Goal: Task Accomplishment & Management: Use online tool/utility

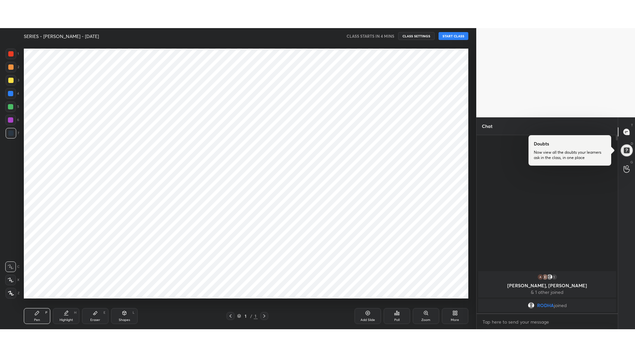
scroll to position [32821, 32630]
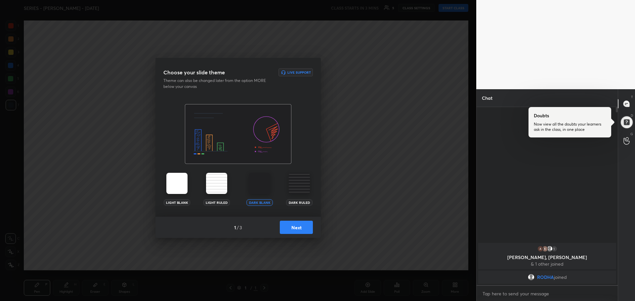
click at [258, 188] on img at bounding box center [259, 183] width 21 height 21
click at [288, 228] on button "Next" at bounding box center [296, 227] width 33 height 13
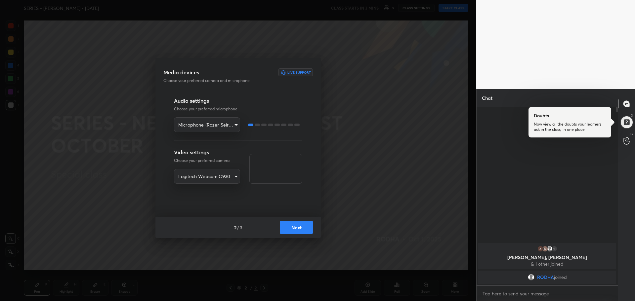
click at [286, 228] on button "Next" at bounding box center [296, 227] width 33 height 13
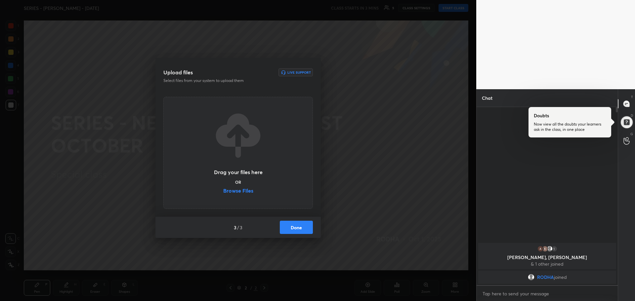
click at [242, 192] on label "Browse Files" at bounding box center [238, 191] width 30 height 7
click at [223, 192] on input "Browse Files" at bounding box center [223, 191] width 0 height 7
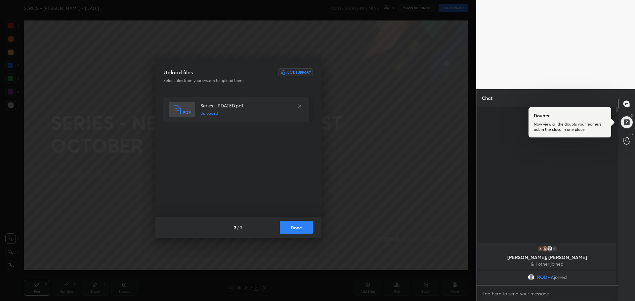
click at [293, 228] on button "Done" at bounding box center [296, 227] width 33 height 13
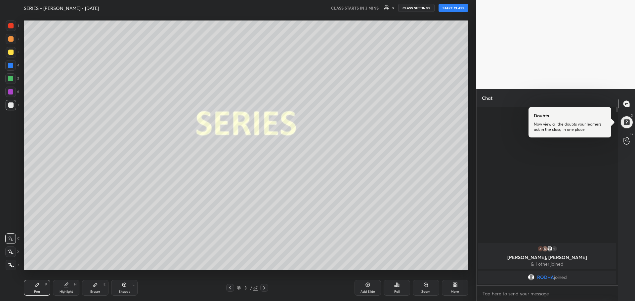
click at [456, 290] on div "More" at bounding box center [455, 291] width 8 height 3
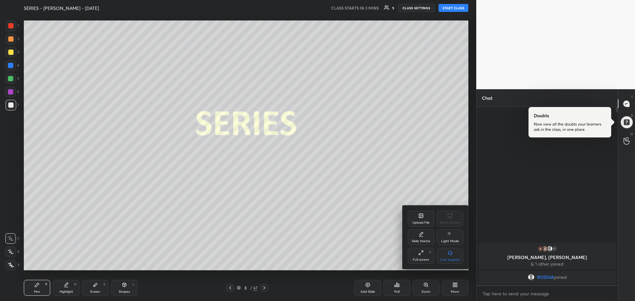
click at [428, 257] on div "Full screen F" at bounding box center [421, 256] width 26 height 16
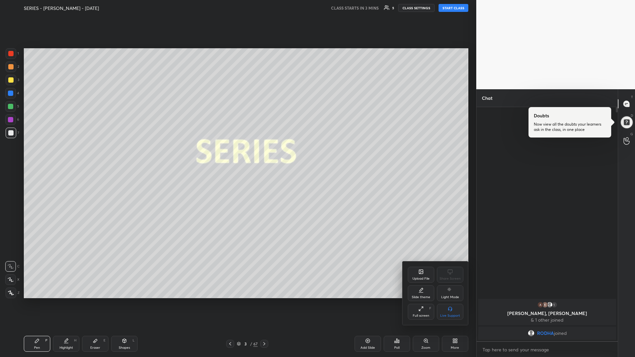
click at [13, 106] on div at bounding box center [317, 178] width 635 height 357
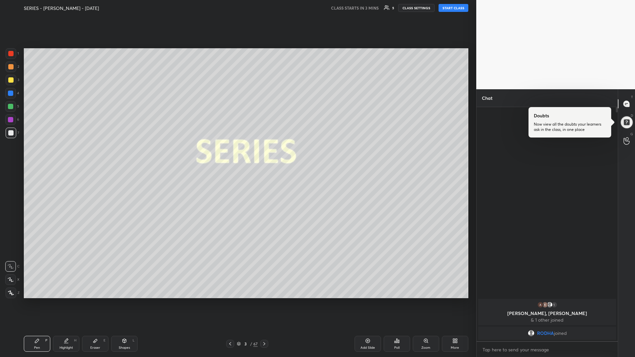
click at [11, 56] on div at bounding box center [10, 53] width 5 height 5
click at [12, 292] on icon at bounding box center [11, 293] width 6 height 5
click at [451, 301] on div "More" at bounding box center [455, 344] width 26 height 16
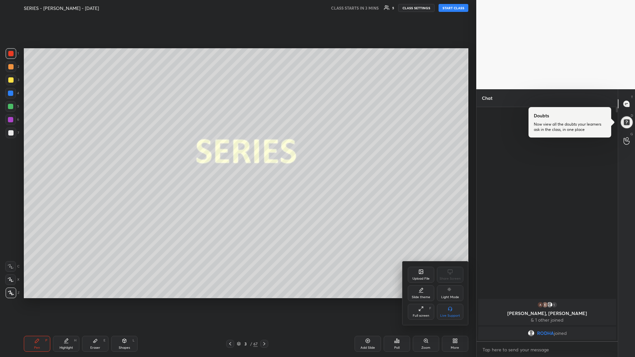
click at [418, 301] on div "Full screen F" at bounding box center [421, 312] width 26 height 16
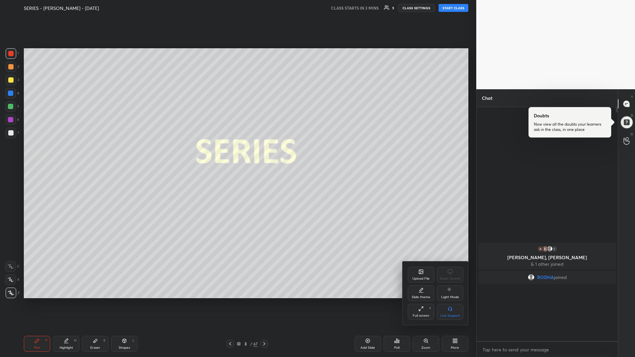
scroll to position [32821, 32630]
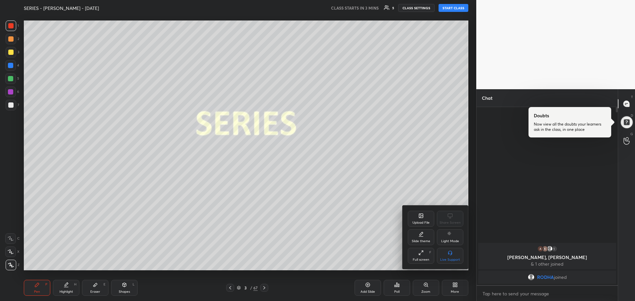
click at [421, 260] on div "Full screen" at bounding box center [421, 259] width 17 height 3
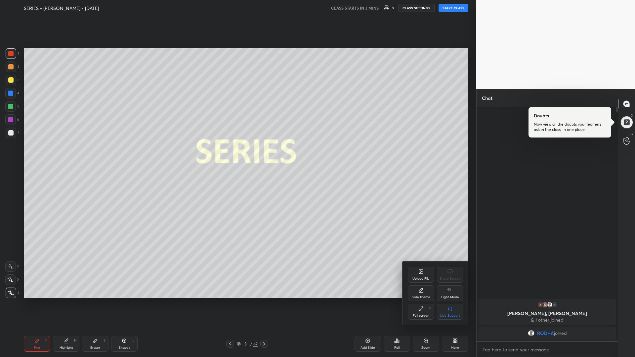
scroll to position [248, 139]
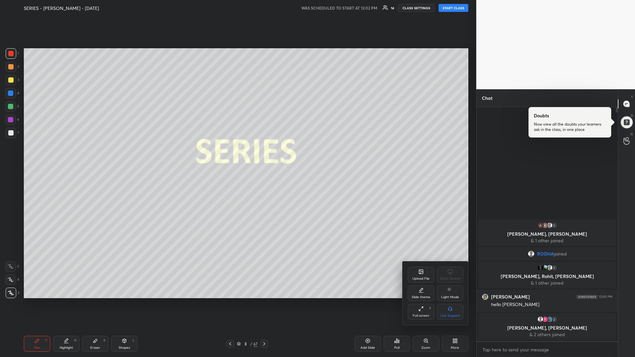
click at [447, 10] on div at bounding box center [317, 178] width 635 height 357
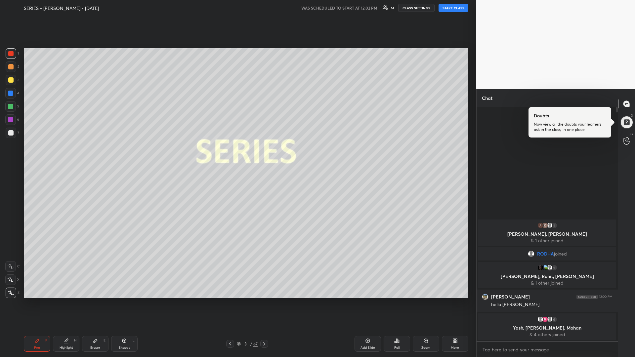
click at [447, 10] on button "START CLASS" at bounding box center [454, 8] width 30 height 8
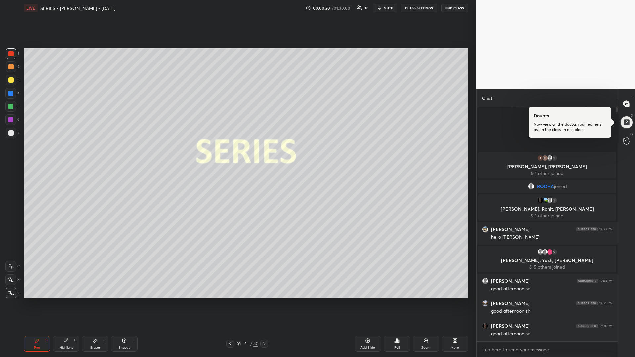
click at [94, 301] on div "Eraser E" at bounding box center [95, 344] width 26 height 16
click at [12, 292] on rect at bounding box center [11, 292] width 1 height 1
click at [38, 301] on icon at bounding box center [36, 340] width 5 height 5
click at [12, 135] on div at bounding box center [10, 132] width 5 height 5
click at [363, 301] on div "Add Slide" at bounding box center [368, 344] width 26 height 16
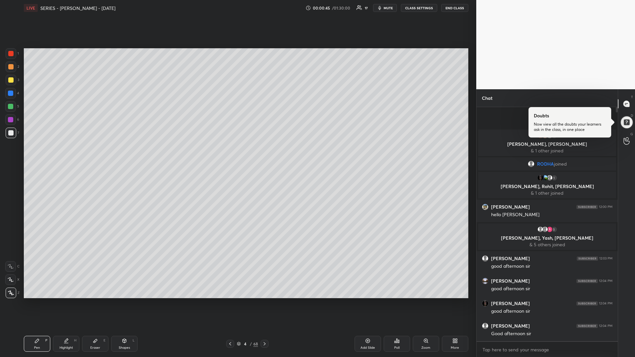
scroll to position [3, 0]
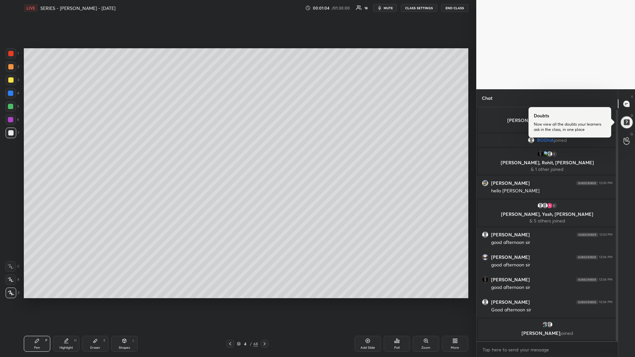
drag, startPoint x: 11, startPoint y: 106, endPoint x: 5, endPoint y: 112, distance: 8.4
click at [11, 107] on div at bounding box center [10, 106] width 5 height 5
drag, startPoint x: 12, startPoint y: 81, endPoint x: 5, endPoint y: 85, distance: 8.0
click at [11, 82] on div at bounding box center [10, 79] width 5 height 5
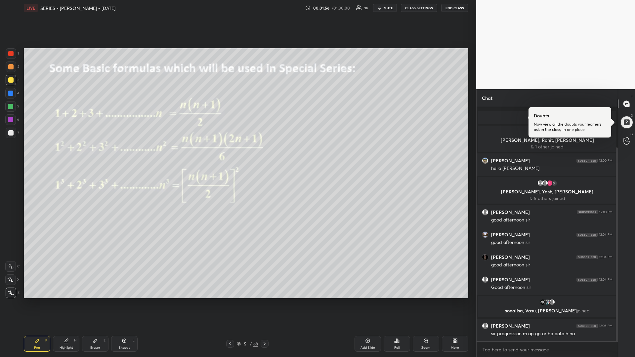
scroll to position [49, 0]
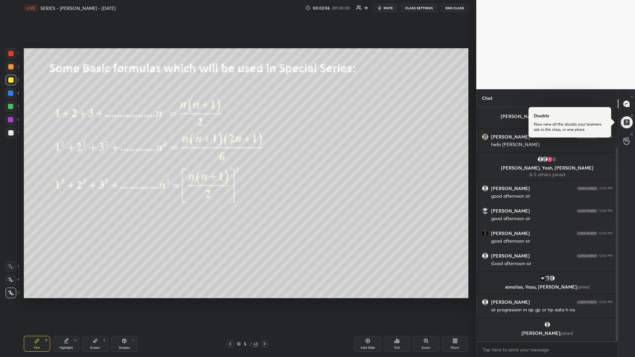
click at [363, 301] on div "Add Slide" at bounding box center [368, 344] width 26 height 16
click at [12, 133] on div at bounding box center [10, 132] width 5 height 5
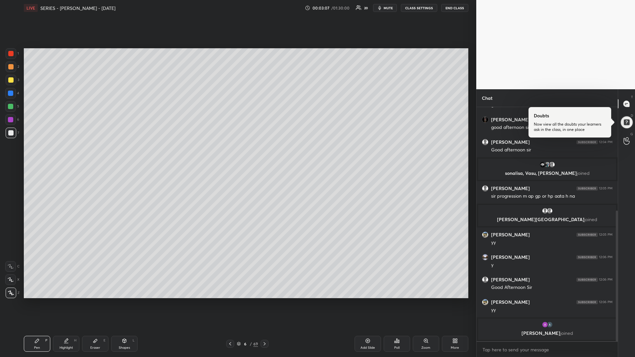
scroll to position [185, 0]
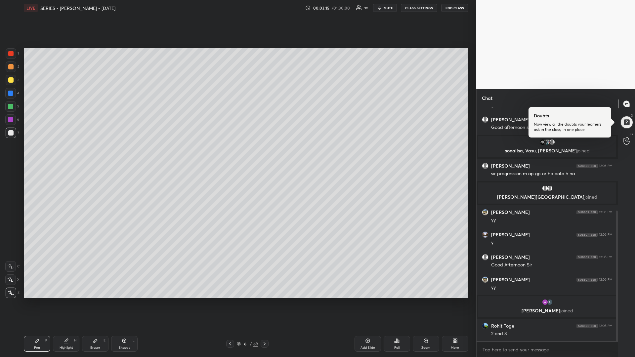
click at [229, 301] on icon at bounding box center [230, 343] width 5 height 5
click at [123, 301] on div "Shapes L" at bounding box center [124, 344] width 26 height 16
click at [13, 253] on icon at bounding box center [10, 253] width 5 height 5
click at [10, 106] on div at bounding box center [10, 106] width 5 height 5
drag, startPoint x: 38, startPoint y: 342, endPoint x: 47, endPoint y: 344, distance: 9.1
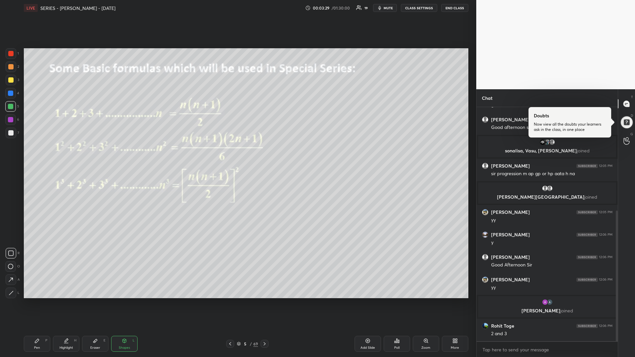
click at [36, 301] on icon at bounding box center [36, 340] width 5 height 5
click at [41, 301] on div "Pen P" at bounding box center [37, 344] width 26 height 16
click at [265, 301] on icon at bounding box center [264, 343] width 5 height 5
click at [12, 55] on div at bounding box center [10, 53] width 5 height 5
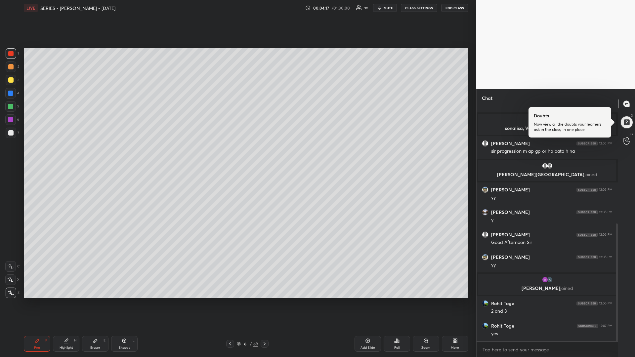
scroll to position [232, 0]
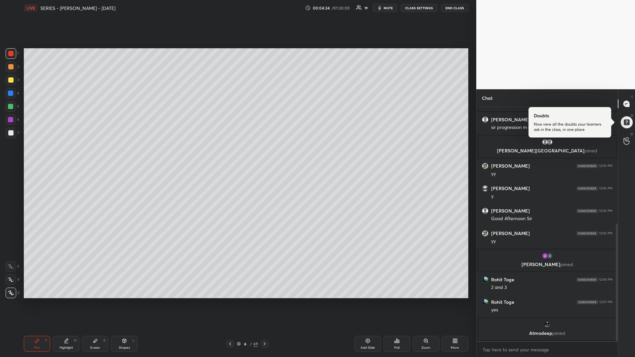
drag, startPoint x: 12, startPoint y: 82, endPoint x: 4, endPoint y: 85, distance: 8.1
click at [10, 82] on div at bounding box center [10, 79] width 5 height 5
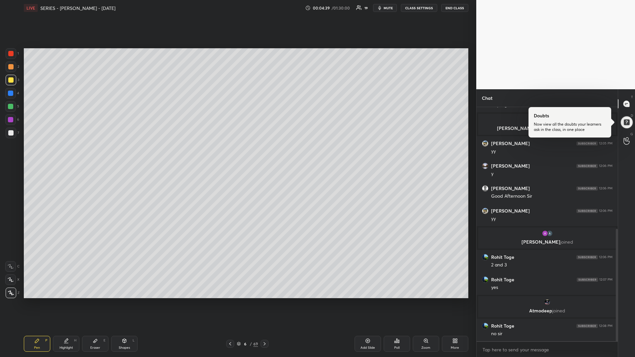
click at [362, 301] on div "Add Slide" at bounding box center [368, 344] width 26 height 16
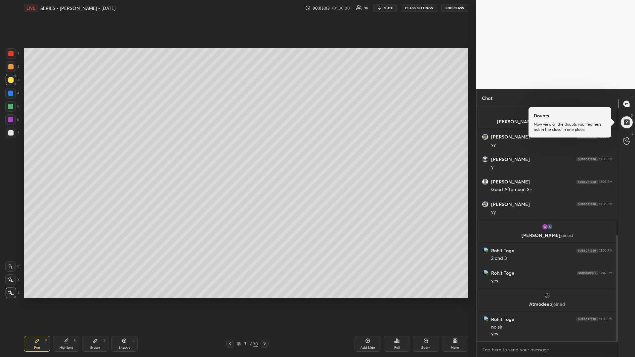
scroll to position [284, 0]
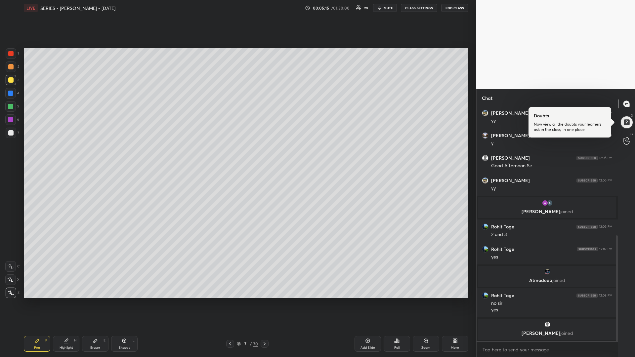
drag, startPoint x: 10, startPoint y: 108, endPoint x: 2, endPoint y: 110, distance: 8.2
click at [8, 109] on div at bounding box center [10, 106] width 5 height 5
click at [285, 301] on div "Setting up your live class Poll for secs No correct answer Start poll" at bounding box center [246, 173] width 450 height 315
click at [230, 301] on icon at bounding box center [230, 343] width 5 height 5
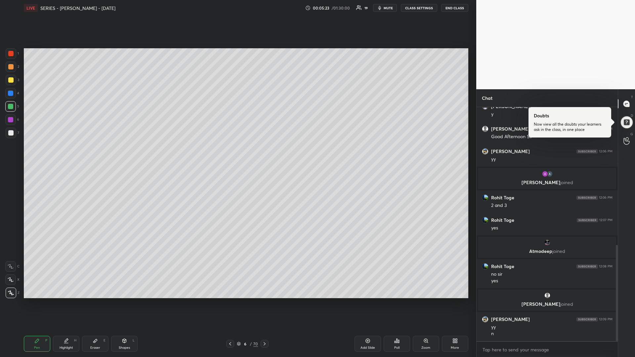
scroll to position [336, 0]
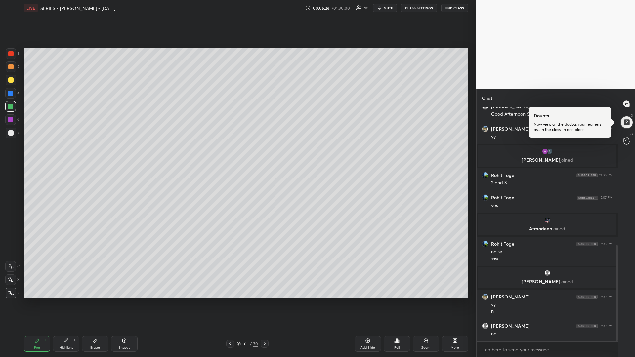
drag, startPoint x: 266, startPoint y: 344, endPoint x: 267, endPoint y: 348, distance: 3.7
click at [266, 301] on icon at bounding box center [264, 343] width 5 height 5
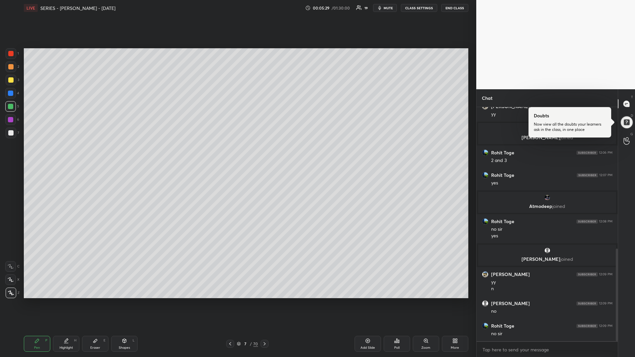
click at [364, 301] on div "Add Slide" at bounding box center [368, 344] width 26 height 16
click at [7, 78] on div at bounding box center [11, 80] width 11 height 11
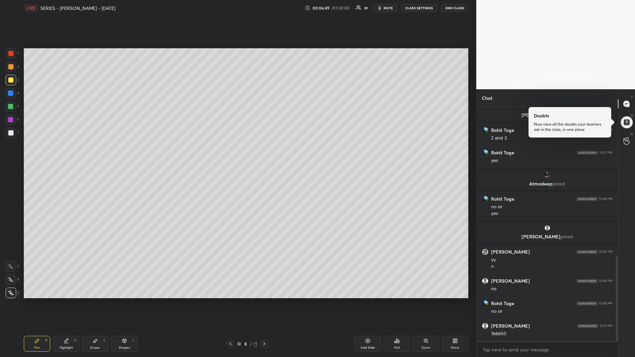
scroll to position [404, 0]
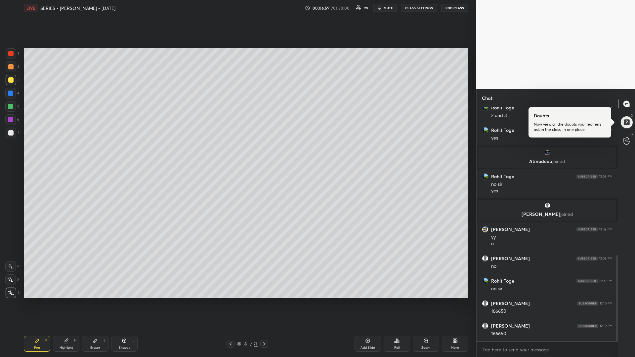
click at [12, 119] on div at bounding box center [10, 119] width 5 height 5
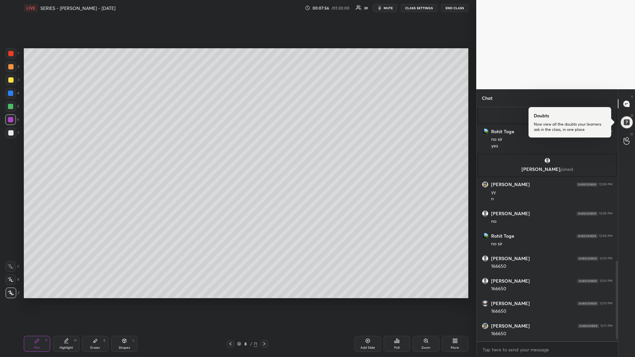
scroll to position [472, 0]
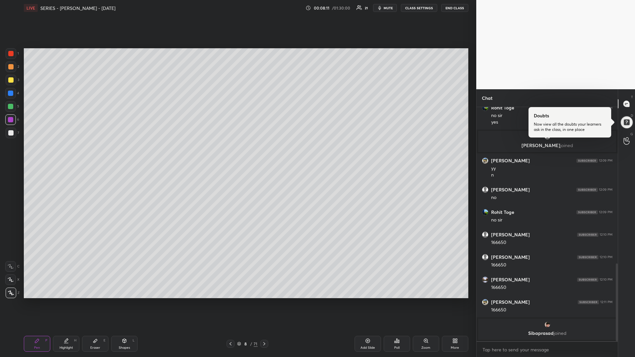
click at [13, 81] on div at bounding box center [11, 80] width 11 height 11
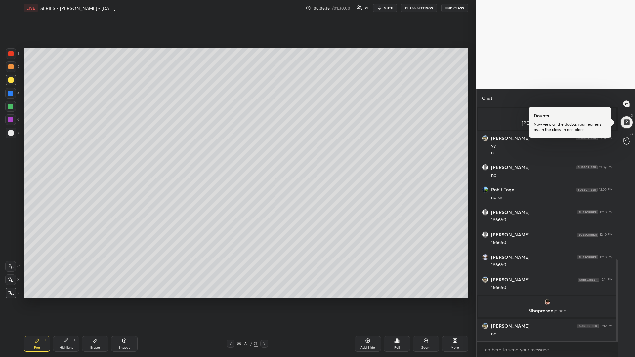
scroll to position [459, 0]
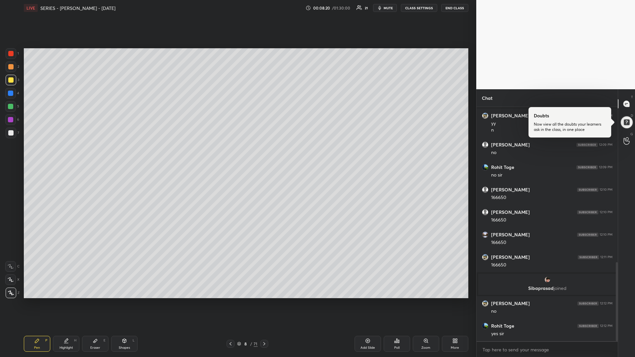
click at [230, 301] on icon at bounding box center [230, 343] width 5 height 5
click at [231, 301] on icon at bounding box center [230, 343] width 5 height 5
click at [229, 301] on icon at bounding box center [230, 343] width 5 height 5
click at [11, 108] on div at bounding box center [10, 106] width 5 height 5
click at [265, 301] on icon at bounding box center [264, 343] width 5 height 5
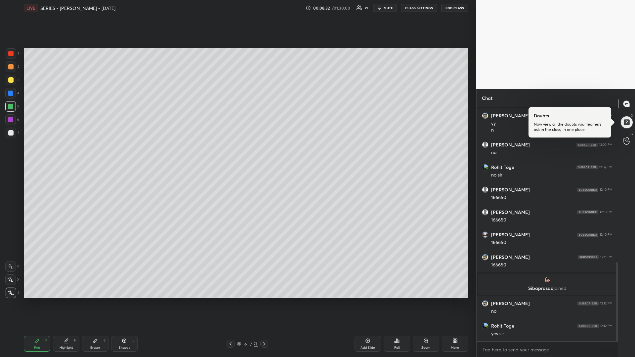
click at [265, 301] on icon at bounding box center [264, 343] width 5 height 5
click at [266, 301] on icon at bounding box center [264, 343] width 5 height 5
click at [267, 301] on div at bounding box center [264, 344] width 8 height 8
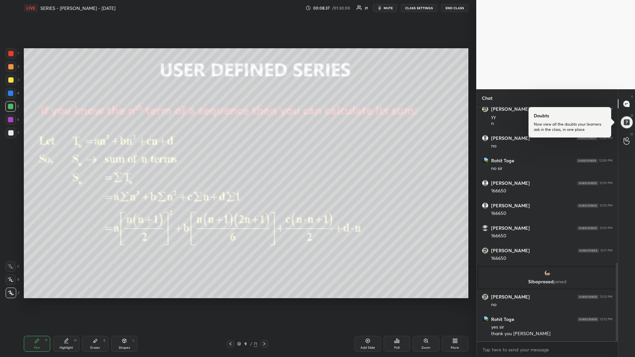
drag, startPoint x: 12, startPoint y: 83, endPoint x: 3, endPoint y: 82, distance: 9.3
click at [12, 83] on div at bounding box center [11, 80] width 11 height 11
click at [11, 133] on div at bounding box center [10, 132] width 5 height 5
drag, startPoint x: 10, startPoint y: 80, endPoint x: 22, endPoint y: 87, distance: 13.9
click at [10, 80] on div at bounding box center [10, 79] width 5 height 5
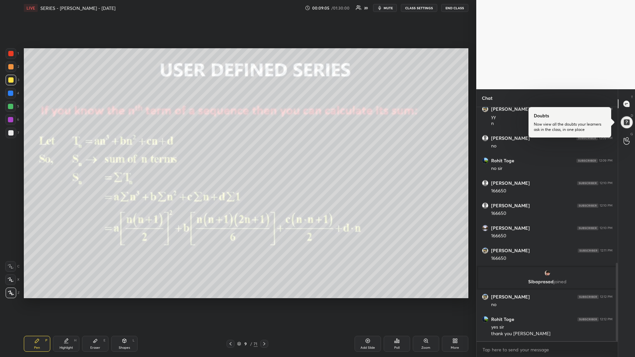
click at [97, 301] on div "Eraser E" at bounding box center [95, 344] width 26 height 16
drag, startPoint x: 360, startPoint y: 346, endPoint x: 357, endPoint y: 350, distance: 4.9
click at [357, 301] on div "Add Slide" at bounding box center [368, 344] width 26 height 16
click at [38, 301] on icon at bounding box center [36, 340] width 5 height 5
click at [9, 107] on div at bounding box center [10, 106] width 5 height 5
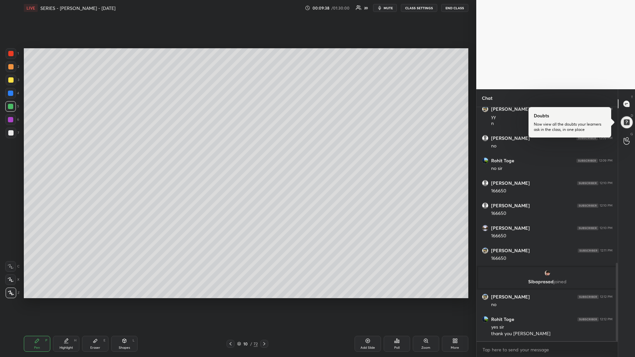
drag, startPoint x: 265, startPoint y: 343, endPoint x: 294, endPoint y: 321, distance: 35.9
click at [264, 301] on icon at bounding box center [264, 343] width 5 height 5
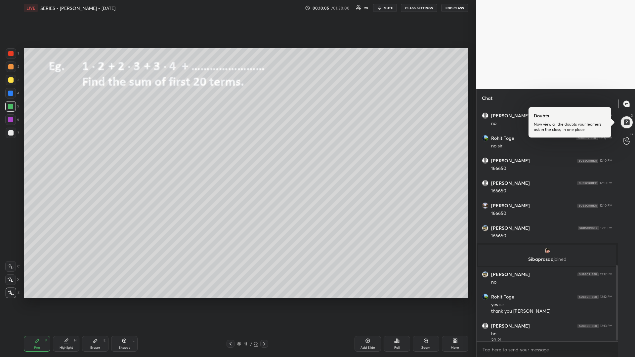
scroll to position [495, 0]
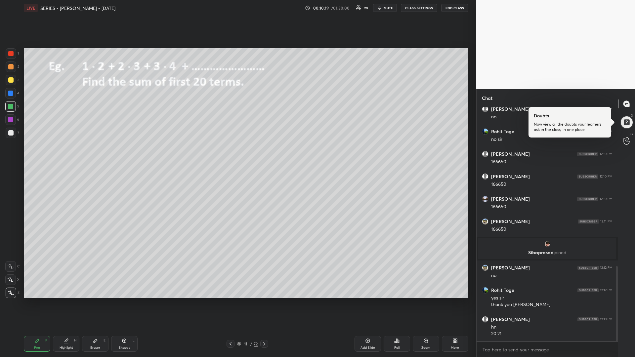
click at [12, 120] on div at bounding box center [10, 119] width 5 height 5
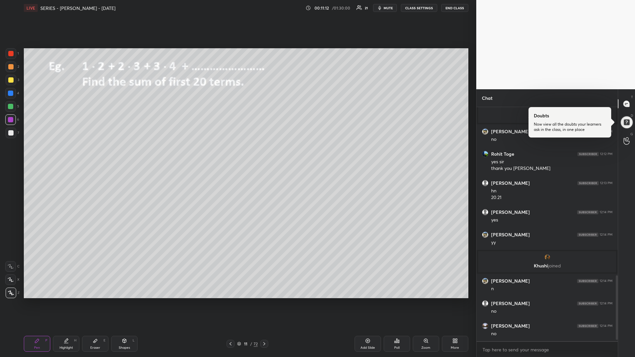
scroll to position [621, 0]
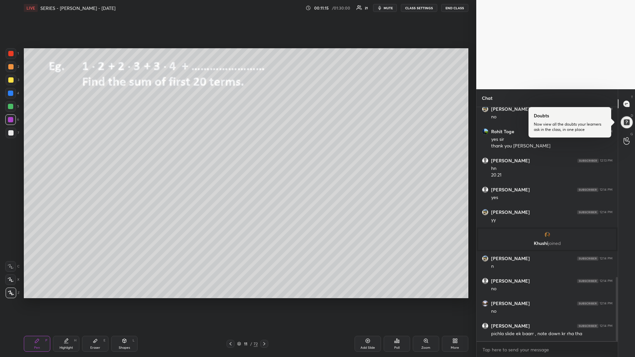
click at [230, 301] on icon at bounding box center [230, 343] width 5 height 5
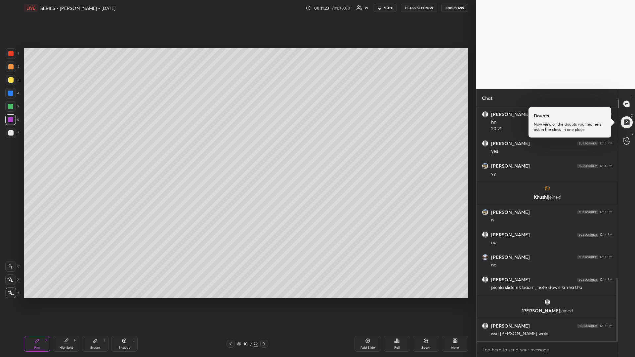
scroll to position [631, 0]
click at [232, 301] on div at bounding box center [231, 344] width 8 height 8
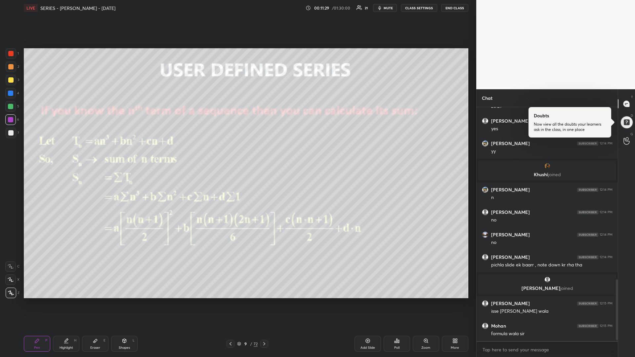
scroll to position [675, 0]
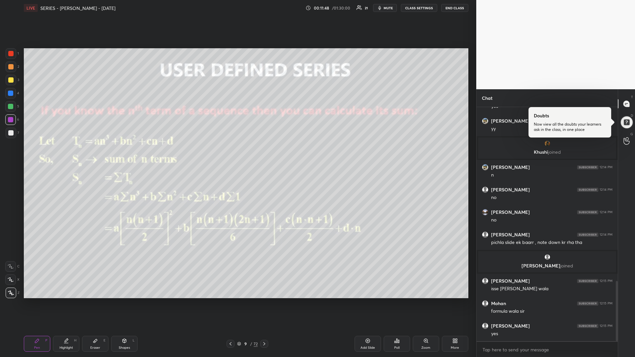
click at [265, 301] on icon at bounding box center [264, 343] width 5 height 5
click at [266, 301] on icon at bounding box center [264, 343] width 5 height 5
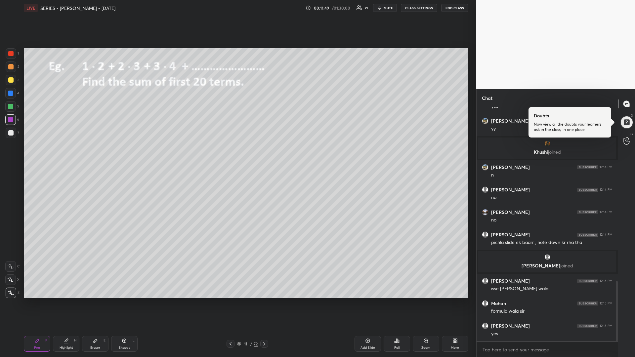
click at [266, 301] on icon at bounding box center [264, 343] width 5 height 5
drag, startPoint x: 12, startPoint y: 80, endPoint x: 9, endPoint y: 84, distance: 4.7
click at [11, 81] on div at bounding box center [10, 79] width 5 height 5
click at [9, 107] on div at bounding box center [10, 106] width 5 height 5
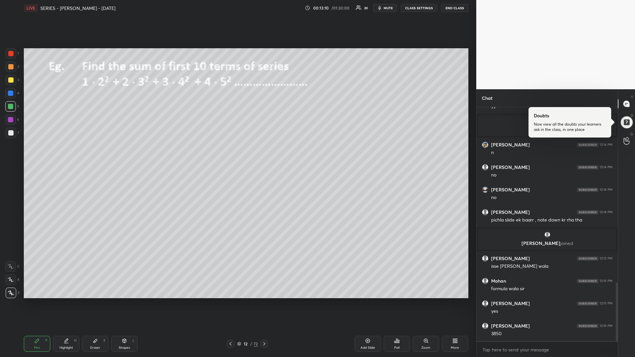
scroll to position [720, 0]
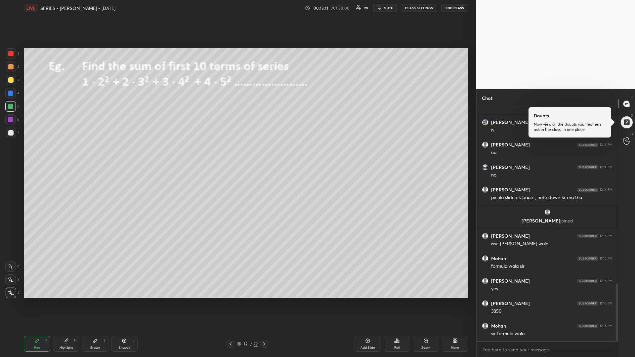
click at [228, 301] on icon at bounding box center [230, 343] width 5 height 5
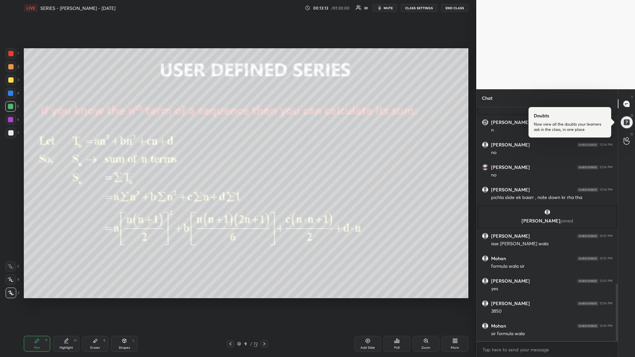
click at [228, 301] on icon at bounding box center [230, 343] width 5 height 5
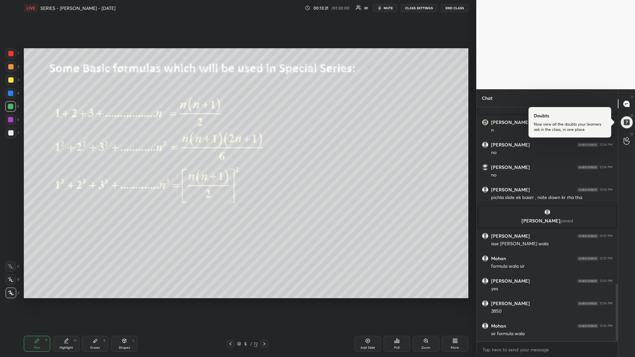
scroll to position [743, 0]
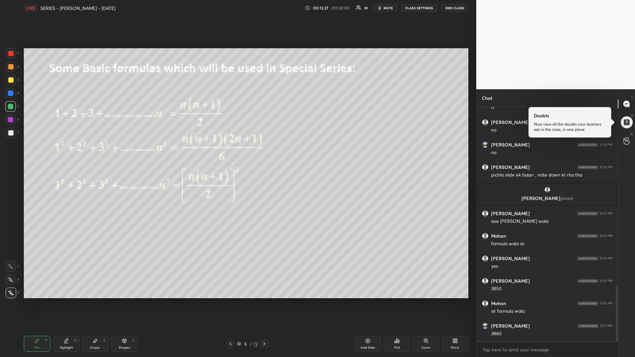
click at [267, 301] on div at bounding box center [264, 344] width 8 height 8
click at [232, 301] on icon at bounding box center [230, 343] width 5 height 5
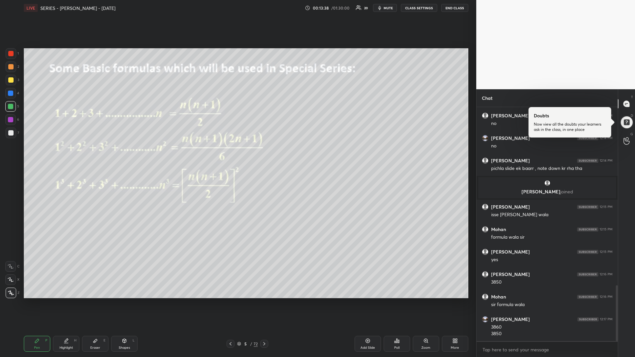
scroll to position [773, 0]
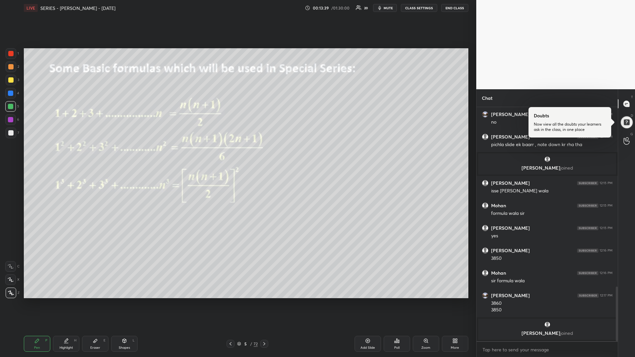
click at [264, 301] on icon at bounding box center [264, 343] width 5 height 5
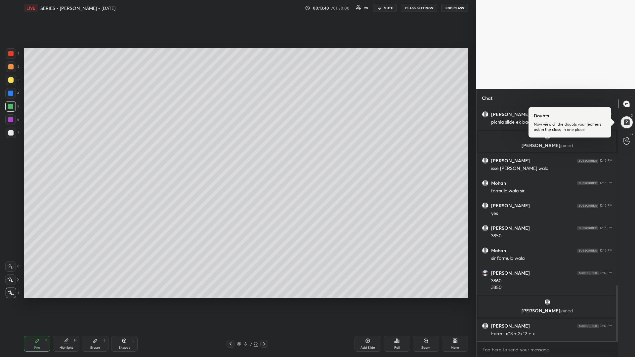
scroll to position [744, 0]
click at [264, 301] on icon at bounding box center [264, 343] width 5 height 5
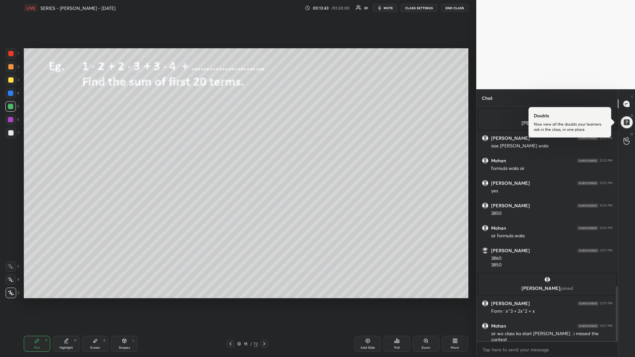
click at [264, 301] on icon at bounding box center [264, 343] width 5 height 5
click at [9, 82] on div at bounding box center [10, 79] width 5 height 5
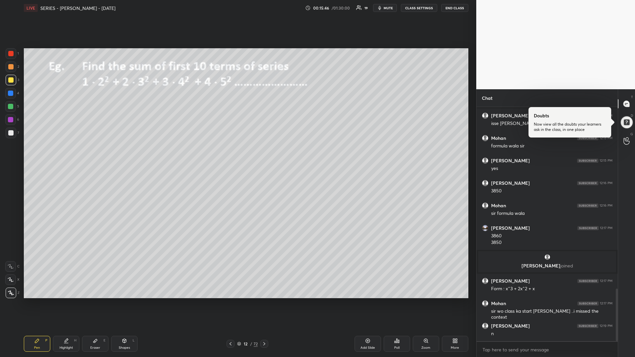
scroll to position [812, 0]
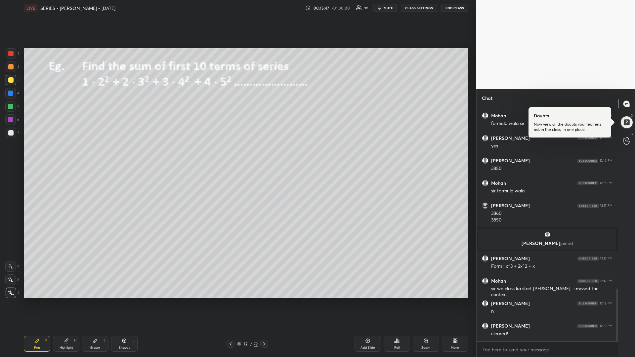
click at [264, 301] on icon at bounding box center [264, 343] width 5 height 5
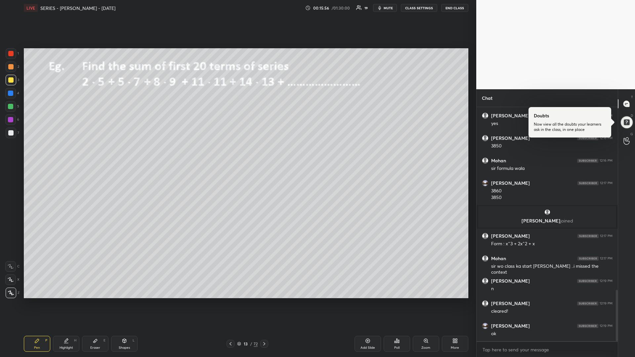
click at [8, 109] on div at bounding box center [10, 106] width 11 height 11
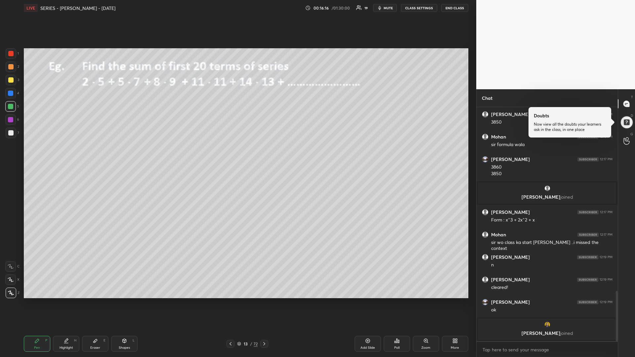
scroll to position [831, 0]
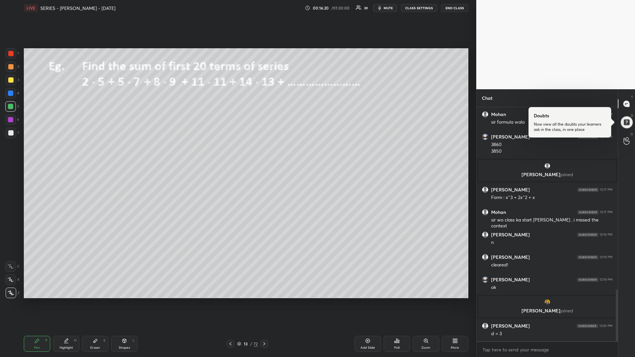
click at [10, 80] on div at bounding box center [10, 79] width 5 height 5
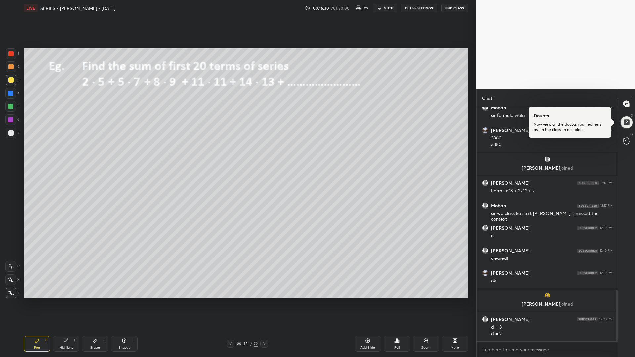
click at [96, 301] on icon at bounding box center [95, 341] width 4 height 4
click at [37, 301] on div "Pen" at bounding box center [37, 347] width 6 height 3
click at [14, 108] on div at bounding box center [10, 106] width 11 height 11
drag, startPoint x: 11, startPoint y: 119, endPoint x: 3, endPoint y: 120, distance: 8.3
click at [10, 118] on div at bounding box center [10, 119] width 5 height 5
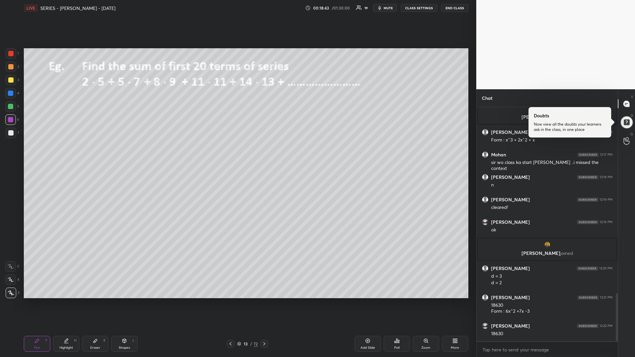
scroll to position [912, 0]
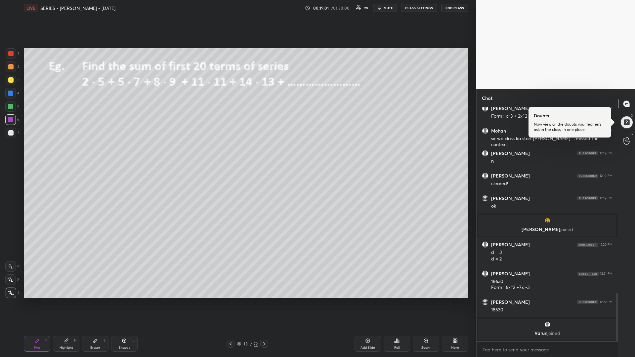
drag, startPoint x: 10, startPoint y: 107, endPoint x: 3, endPoint y: 106, distance: 6.4
click at [8, 107] on div at bounding box center [10, 106] width 11 height 11
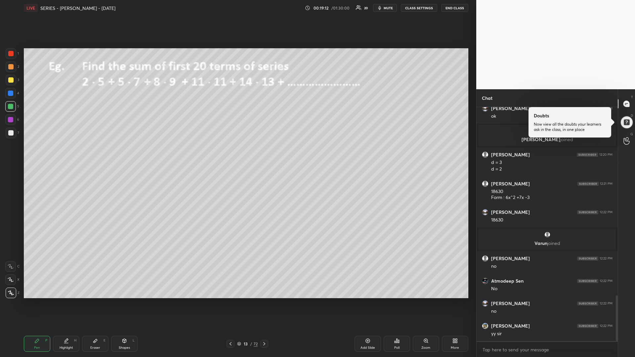
scroll to position [977, 0]
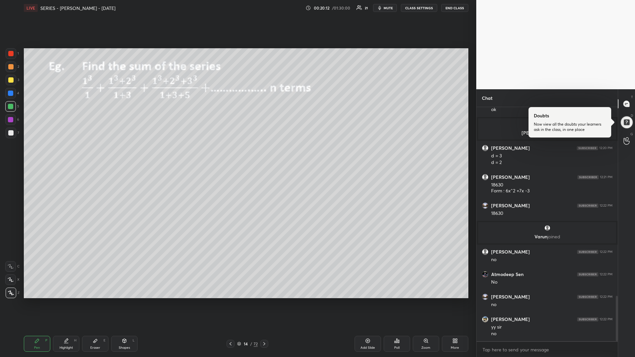
drag, startPoint x: 11, startPoint y: 79, endPoint x: 7, endPoint y: 82, distance: 5.3
click at [11, 80] on div at bounding box center [10, 79] width 5 height 5
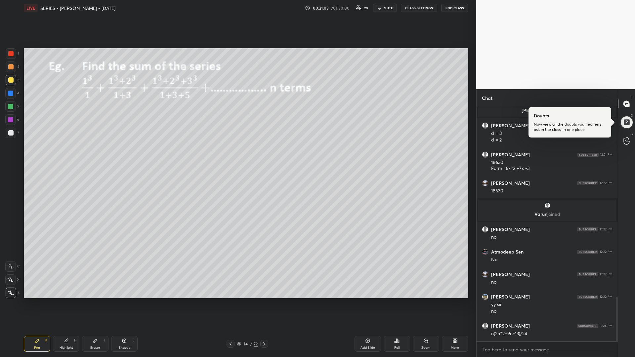
click at [10, 109] on div at bounding box center [10, 106] width 11 height 11
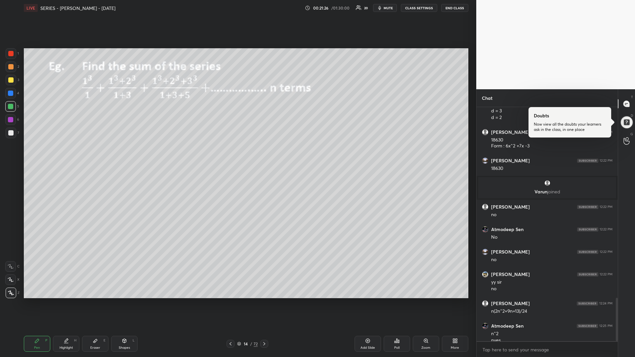
scroll to position [1029, 0]
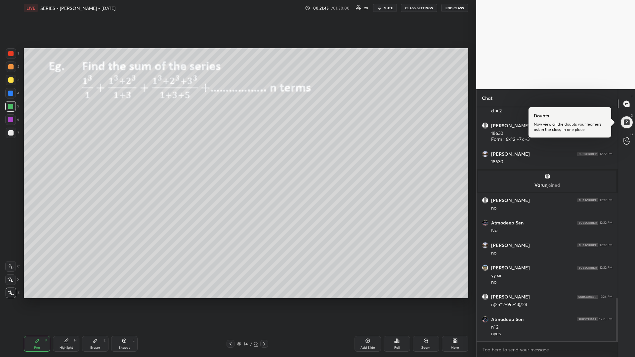
drag, startPoint x: 12, startPoint y: 120, endPoint x: 22, endPoint y: 126, distance: 11.3
click at [12, 120] on div at bounding box center [10, 119] width 5 height 5
drag, startPoint x: 365, startPoint y: 341, endPoint x: 369, endPoint y: 340, distance: 3.9
click at [367, 301] on icon at bounding box center [367, 340] width 5 height 5
click at [233, 301] on div at bounding box center [230, 344] width 8 height 8
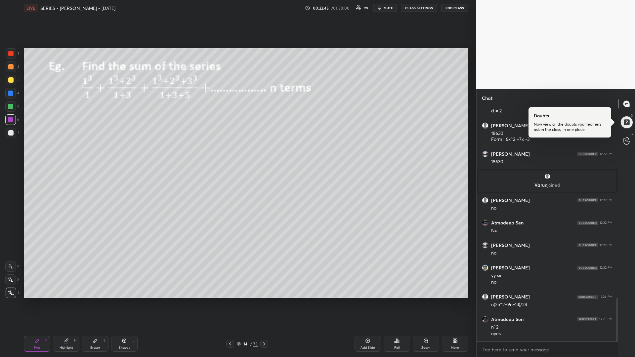
click at [267, 301] on icon at bounding box center [264, 343] width 5 height 5
click at [229, 301] on div at bounding box center [230, 344] width 8 height 8
click at [265, 301] on icon at bounding box center [264, 343] width 5 height 5
drag, startPoint x: 229, startPoint y: 341, endPoint x: 231, endPoint y: 345, distance: 3.7
click at [231, 301] on icon at bounding box center [230, 343] width 5 height 5
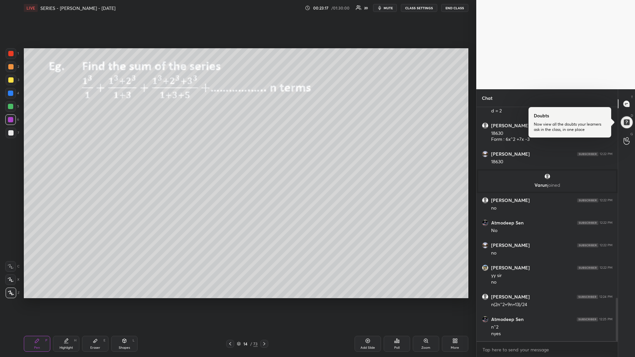
click at [266, 301] on icon at bounding box center [264, 343] width 5 height 5
click at [229, 301] on icon at bounding box center [230, 343] width 5 height 5
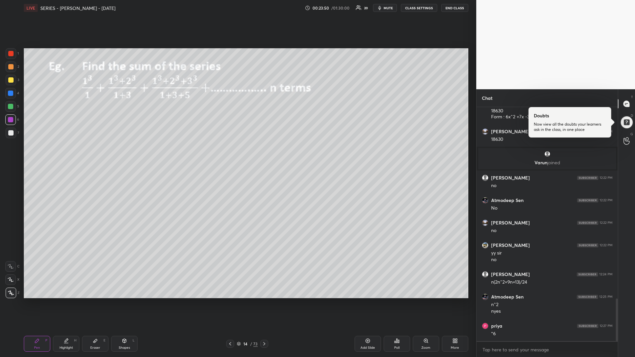
scroll to position [1074, 0]
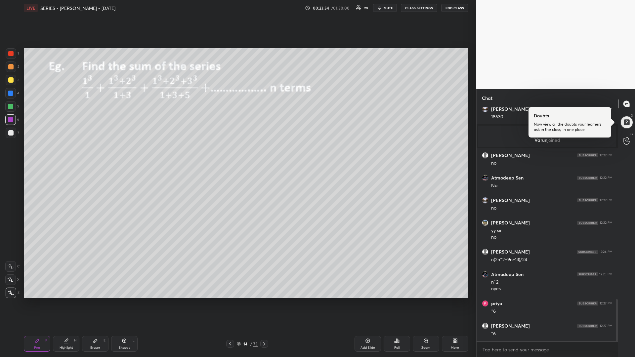
click at [265, 301] on icon at bounding box center [264, 343] width 5 height 5
click at [231, 301] on icon at bounding box center [230, 343] width 5 height 5
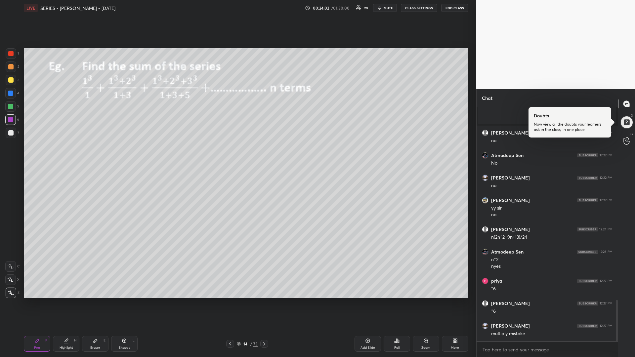
click at [265, 301] on icon at bounding box center [264, 343] width 5 height 5
drag, startPoint x: 94, startPoint y: 342, endPoint x: 101, endPoint y: 325, distance: 19.2
click at [93, 301] on icon at bounding box center [95, 340] width 5 height 5
drag, startPoint x: 39, startPoint y: 344, endPoint x: 50, endPoint y: 331, distance: 16.9
click at [37, 301] on div "Pen P" at bounding box center [37, 344] width 26 height 16
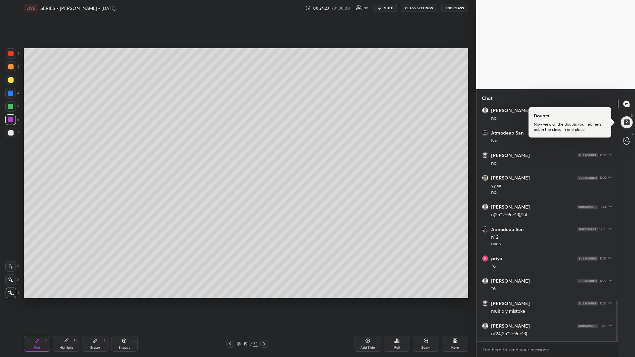
scroll to position [1141, 0]
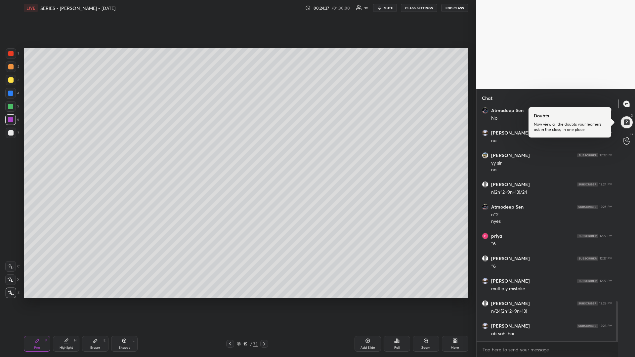
click at [95, 301] on div "Eraser" at bounding box center [95, 347] width 10 height 3
click at [36, 301] on div "Pen" at bounding box center [37, 347] width 6 height 3
click at [11, 82] on div at bounding box center [10, 79] width 5 height 5
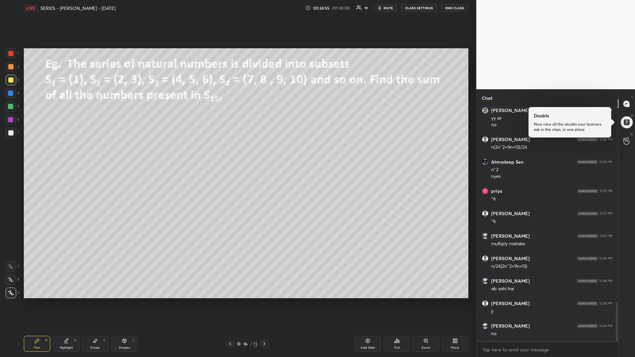
scroll to position [1209, 0]
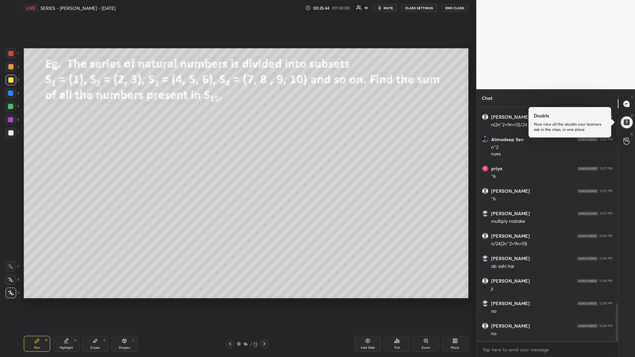
drag, startPoint x: 13, startPoint y: 106, endPoint x: 16, endPoint y: 110, distance: 5.4
click at [13, 106] on div at bounding box center [10, 106] width 5 height 5
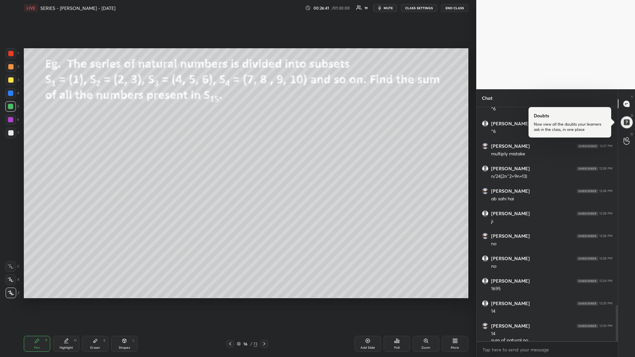
scroll to position [1283, 0]
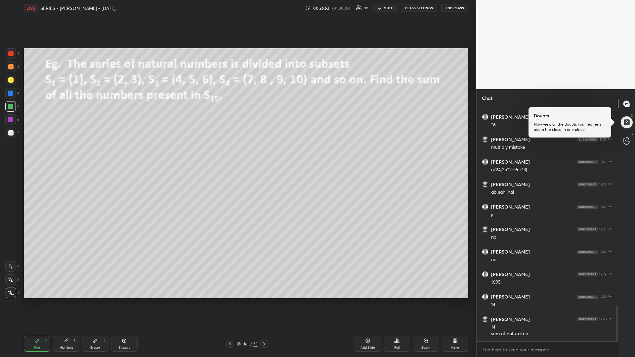
click at [12, 82] on div at bounding box center [10, 79] width 5 height 5
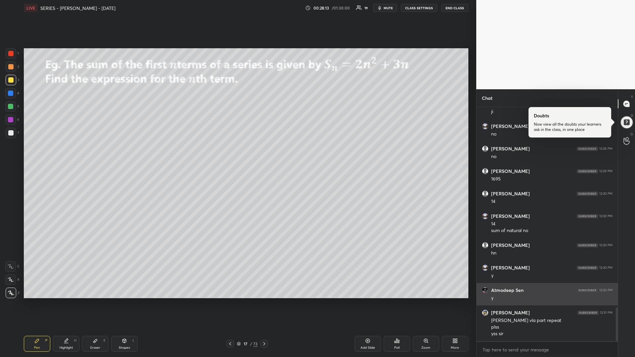
scroll to position [1393, 0]
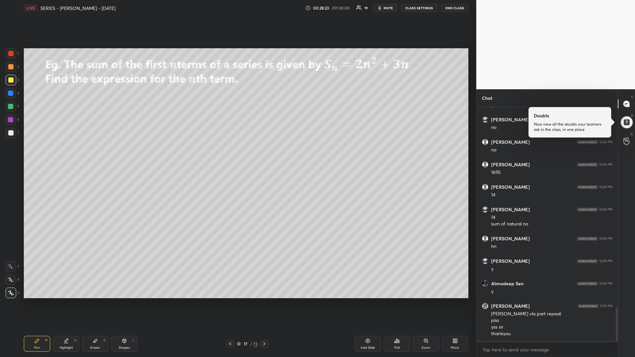
click at [96, 301] on div "Eraser E" at bounding box center [95, 344] width 26 height 16
click at [35, 301] on div "Pen" at bounding box center [37, 347] width 6 height 3
drag, startPoint x: 126, startPoint y: 344, endPoint x: 123, endPoint y: 316, distance: 28.4
click at [124, 301] on div "Shapes L" at bounding box center [124, 344] width 26 height 16
drag, startPoint x: 12, startPoint y: 252, endPoint x: 23, endPoint y: 244, distance: 14.2
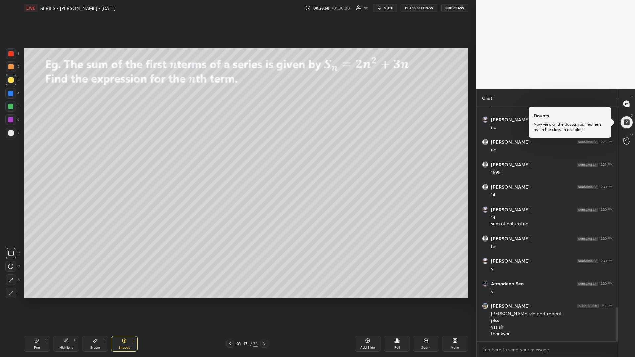
click at [13, 252] on icon at bounding box center [10, 253] width 5 height 5
drag, startPoint x: 11, startPoint y: 108, endPoint x: 22, endPoint y: 130, distance: 24.7
click at [10, 109] on div at bounding box center [10, 106] width 5 height 5
click at [33, 301] on div "Pen P" at bounding box center [37, 344] width 26 height 16
click at [12, 82] on div at bounding box center [10, 79] width 5 height 5
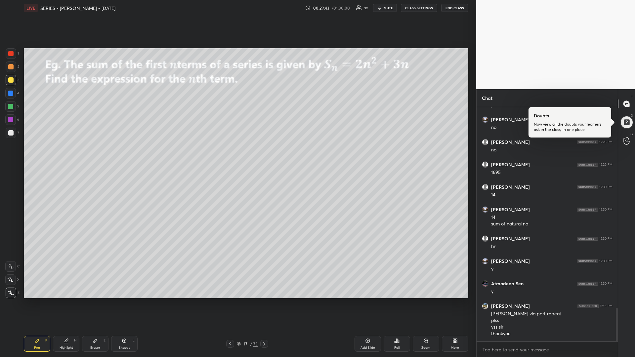
scroll to position [1415, 0]
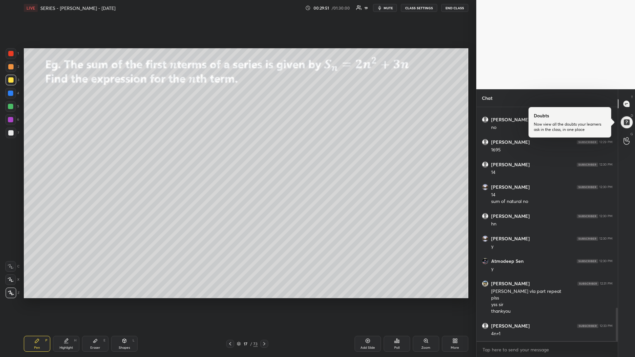
drag, startPoint x: 10, startPoint y: 118, endPoint x: 6, endPoint y: 122, distance: 5.4
click at [10, 118] on div at bounding box center [10, 119] width 5 height 5
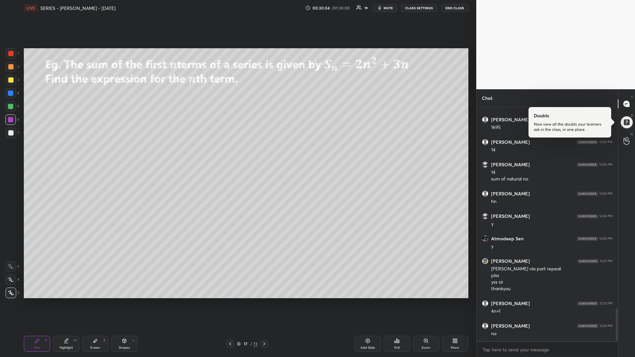
click at [266, 301] on icon at bounding box center [264, 343] width 5 height 5
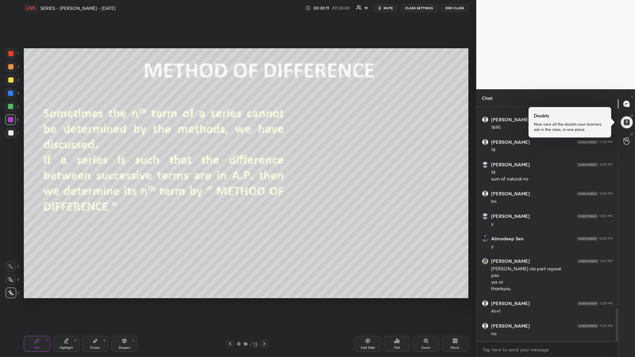
click at [12, 108] on div at bounding box center [10, 106] width 5 height 5
drag, startPoint x: 122, startPoint y: 341, endPoint x: 126, endPoint y: 333, distance: 8.1
click at [123, 301] on icon at bounding box center [124, 340] width 5 height 5
drag, startPoint x: 11, startPoint y: 293, endPoint x: 13, endPoint y: 289, distance: 5.0
click at [12, 293] on icon at bounding box center [11, 293] width 5 height 5
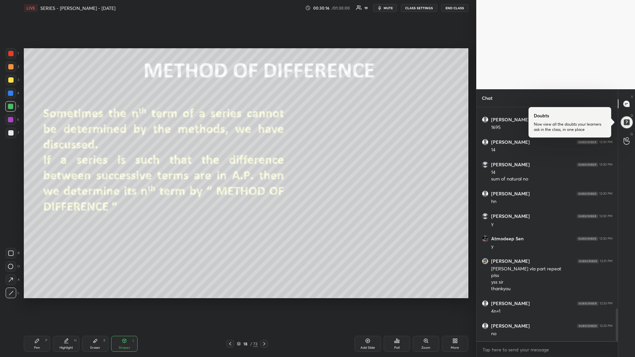
click at [35, 301] on div "Pen" at bounding box center [37, 347] width 6 height 3
click at [266, 301] on icon at bounding box center [264, 343] width 5 height 5
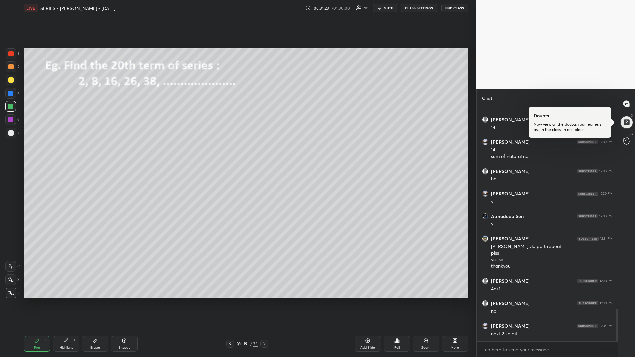
scroll to position [1483, 0]
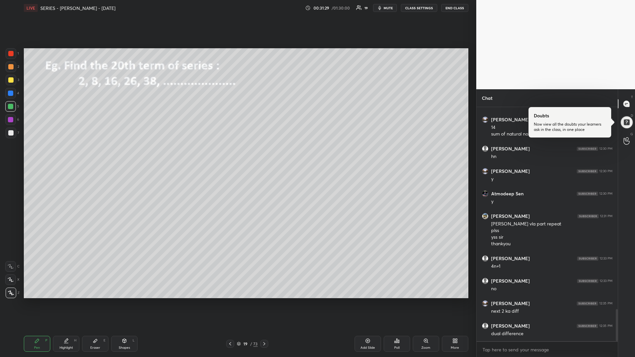
click at [120, 301] on div "Shapes L" at bounding box center [124, 344] width 26 height 16
drag, startPoint x: 11, startPoint y: 79, endPoint x: 18, endPoint y: 89, distance: 12.5
click at [10, 82] on div at bounding box center [10, 79] width 5 height 5
click at [39, 301] on div "Pen P" at bounding box center [37, 344] width 26 height 16
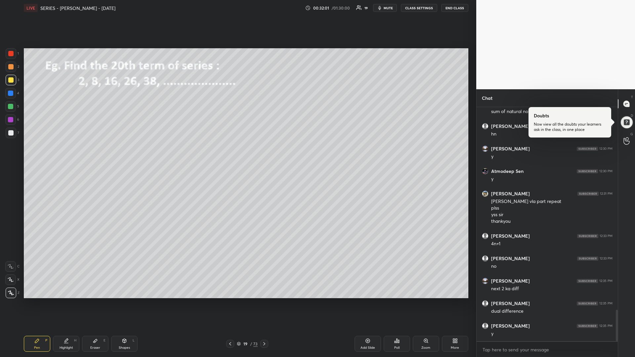
click at [129, 301] on div "Shapes L" at bounding box center [124, 344] width 26 height 16
click at [13, 292] on icon at bounding box center [11, 293] width 5 height 5
drag, startPoint x: 39, startPoint y: 342, endPoint x: 47, endPoint y: 333, distance: 11.8
click at [40, 301] on div "Pen P" at bounding box center [37, 344] width 26 height 16
click at [10, 109] on div at bounding box center [10, 106] width 11 height 11
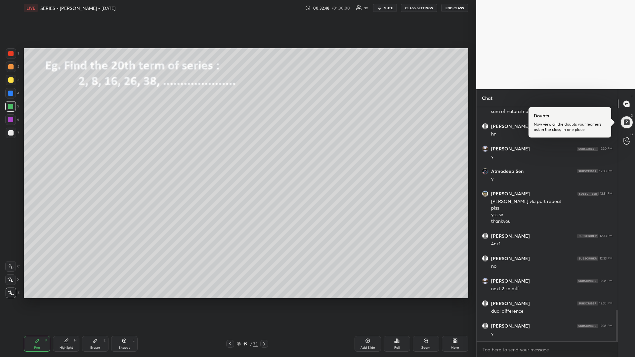
click at [9, 116] on div at bounding box center [10, 119] width 11 height 11
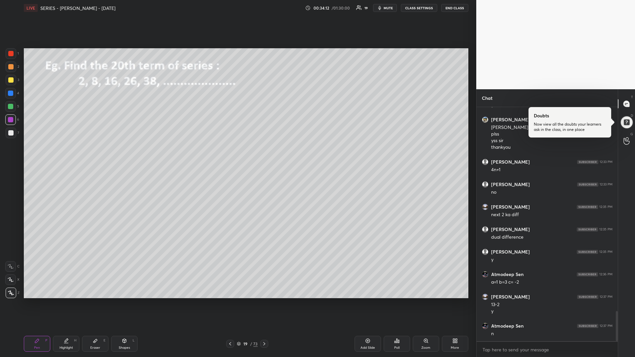
scroll to position [1602, 0]
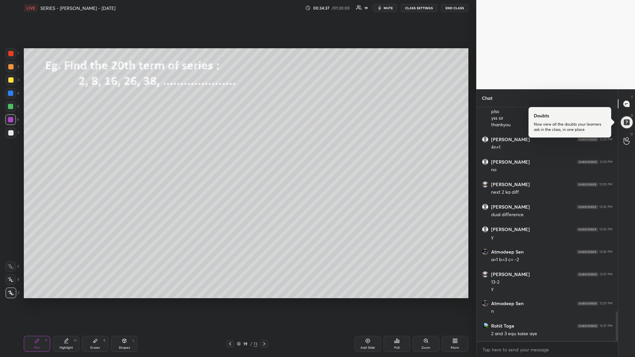
click at [368, 301] on icon at bounding box center [367, 340] width 5 height 5
click at [96, 301] on div "Eraser E" at bounding box center [95, 344] width 26 height 16
click at [34, 301] on div "Pen P" at bounding box center [37, 344] width 26 height 16
drag, startPoint x: 12, startPoint y: 80, endPoint x: 23, endPoint y: 86, distance: 12.5
click at [12, 82] on div at bounding box center [10, 79] width 5 height 5
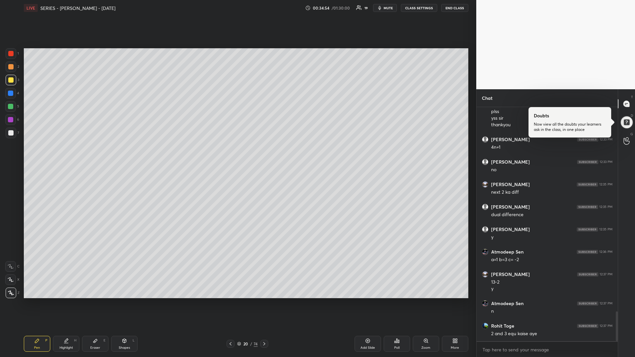
click at [12, 109] on div at bounding box center [10, 106] width 11 height 11
drag, startPoint x: 11, startPoint y: 82, endPoint x: 6, endPoint y: 86, distance: 6.4
click at [9, 82] on div at bounding box center [10, 79] width 5 height 5
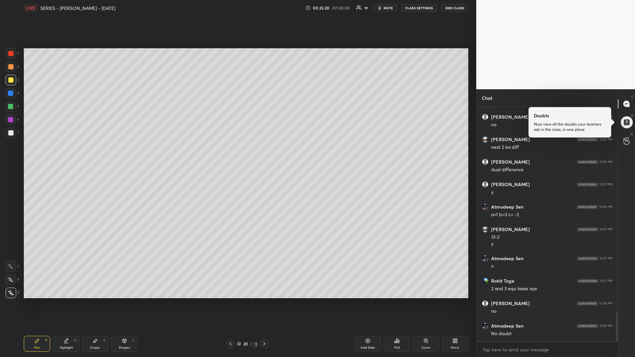
scroll to position [1669, 0]
click at [10, 78] on div at bounding box center [10, 79] width 5 height 5
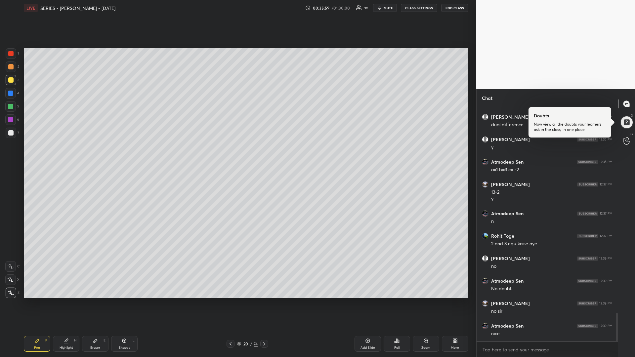
scroll to position [1714, 0]
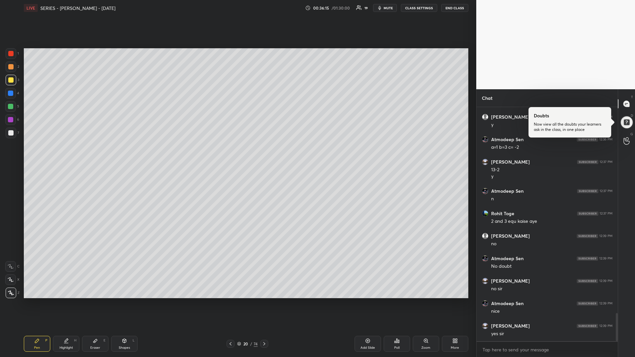
click at [13, 133] on div at bounding box center [10, 132] width 5 height 5
click at [227, 301] on div at bounding box center [231, 344] width 8 height 8
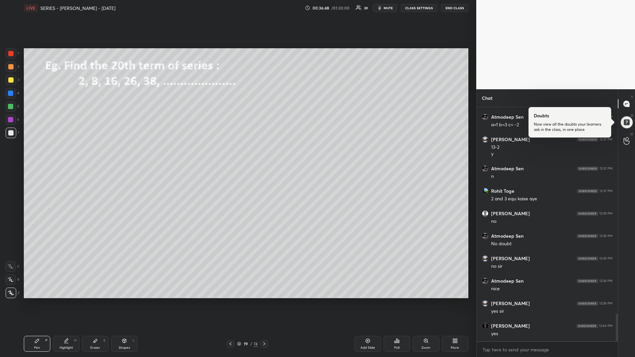
scroll to position [1759, 0]
drag, startPoint x: 265, startPoint y: 342, endPoint x: 264, endPoint y: 351, distance: 9.0
click at [265, 301] on icon at bounding box center [264, 343] width 5 height 5
drag, startPoint x: 265, startPoint y: 340, endPoint x: 262, endPoint y: 344, distance: 5.2
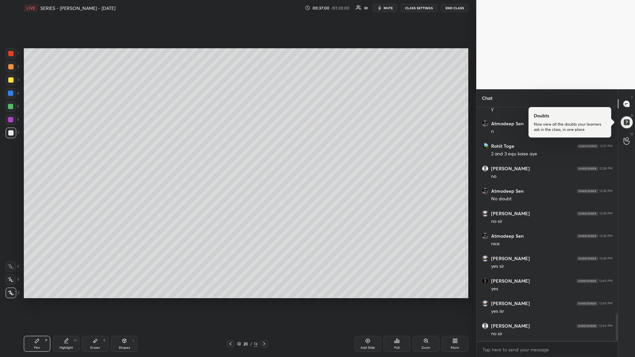
click at [263, 301] on div at bounding box center [264, 344] width 8 height 8
click at [227, 301] on div at bounding box center [231, 344] width 8 height 8
click at [265, 301] on icon at bounding box center [264, 343] width 5 height 5
drag, startPoint x: 11, startPoint y: 80, endPoint x: 7, endPoint y: 82, distance: 4.3
click at [11, 81] on div at bounding box center [10, 79] width 5 height 5
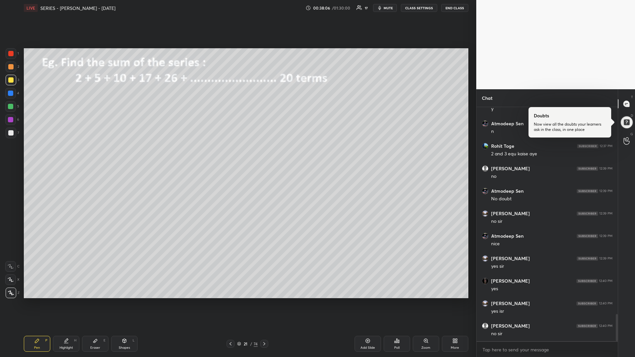
click at [9, 107] on div at bounding box center [10, 106] width 5 height 5
click at [10, 107] on div at bounding box center [10, 106] width 5 height 5
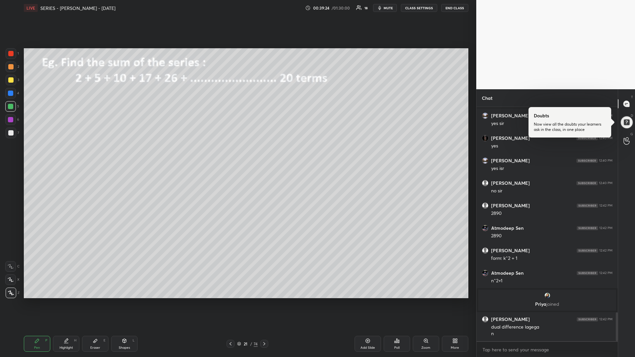
scroll to position [1665, 0]
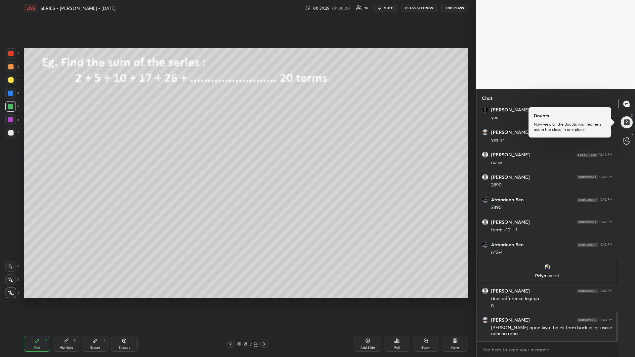
drag, startPoint x: 9, startPoint y: 78, endPoint x: 0, endPoint y: 80, distance: 9.1
click at [10, 79] on div at bounding box center [10, 79] width 5 height 5
drag, startPoint x: 359, startPoint y: 339, endPoint x: 361, endPoint y: 335, distance: 4.5
click at [358, 301] on div "Add Slide" at bounding box center [368, 344] width 26 height 16
click at [12, 109] on div at bounding box center [10, 106] width 5 height 5
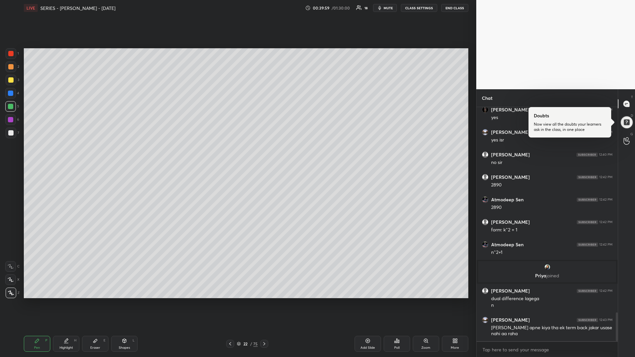
scroll to position [1671, 0]
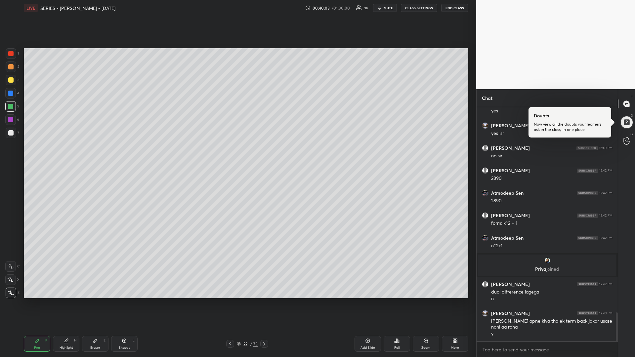
click at [12, 80] on div at bounding box center [10, 79] width 5 height 5
click at [11, 120] on div at bounding box center [10, 119] width 5 height 5
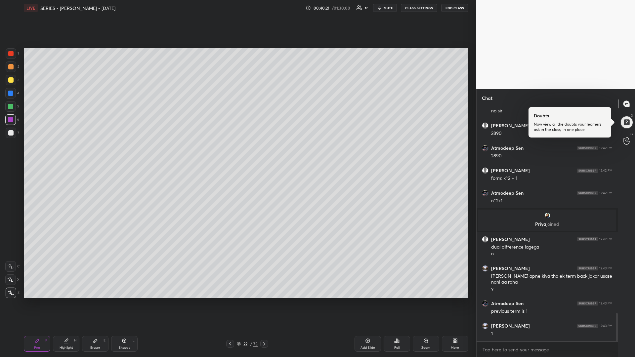
scroll to position [1739, 0]
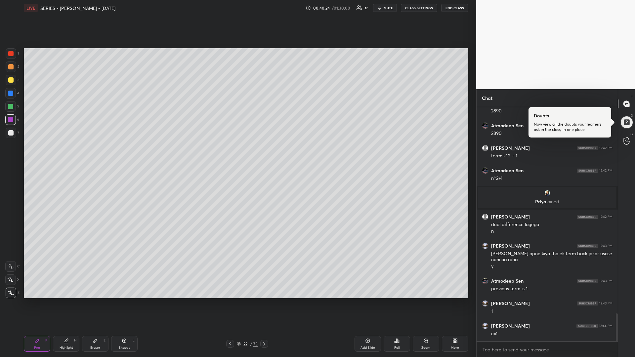
click at [13, 55] on div at bounding box center [10, 53] width 5 height 5
click at [129, 146] on div "Setting up your live class Poll for secs No correct answer Start poll" at bounding box center [246, 173] width 450 height 315
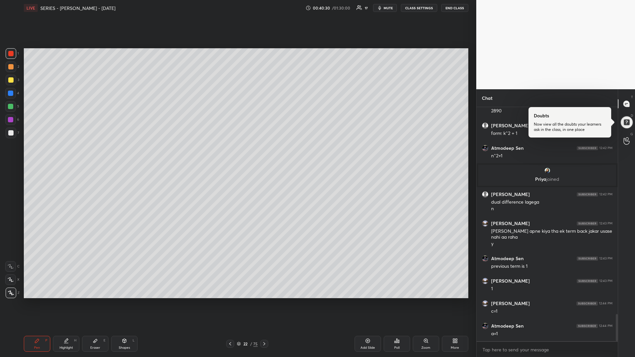
scroll to position [1784, 0]
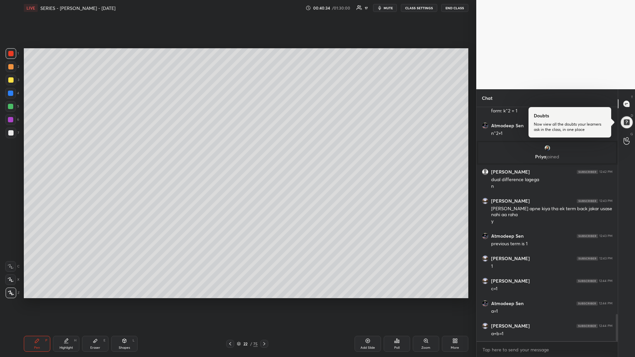
click at [96, 301] on icon at bounding box center [95, 340] width 5 height 5
click at [34, 301] on div "Pen P" at bounding box center [37, 344] width 26 height 16
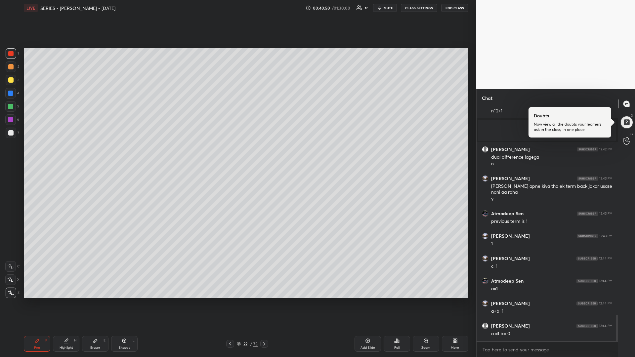
scroll to position [1829, 0]
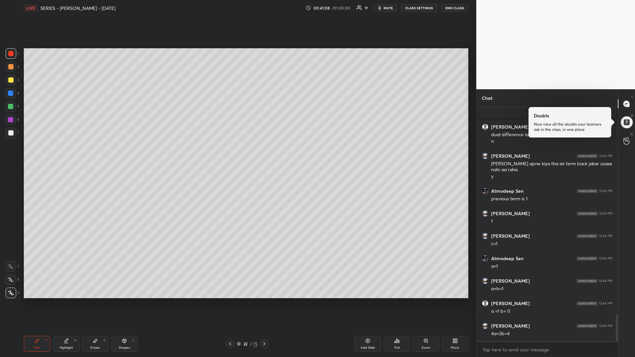
drag, startPoint x: 13, startPoint y: 80, endPoint x: 7, endPoint y: 79, distance: 6.0
click at [13, 81] on div at bounding box center [10, 79] width 5 height 5
drag, startPoint x: 265, startPoint y: 345, endPoint x: 263, endPoint y: 350, distance: 5.3
click at [263, 301] on icon at bounding box center [264, 343] width 5 height 5
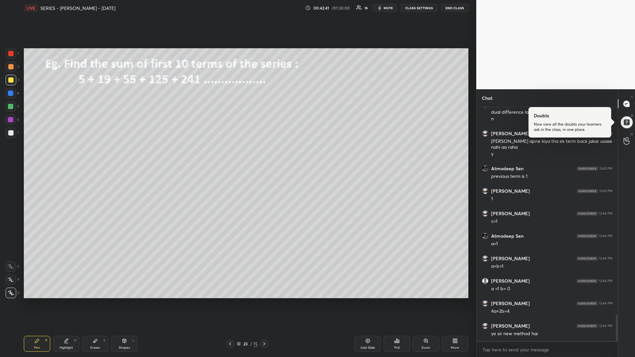
click at [9, 106] on div at bounding box center [10, 106] width 5 height 5
drag, startPoint x: 10, startPoint y: 108, endPoint x: 16, endPoint y: 111, distance: 7.3
click at [10, 107] on div at bounding box center [10, 106] width 5 height 5
drag, startPoint x: 11, startPoint y: 109, endPoint x: 13, endPoint y: 116, distance: 8.1
click at [10, 109] on div at bounding box center [10, 106] width 5 height 5
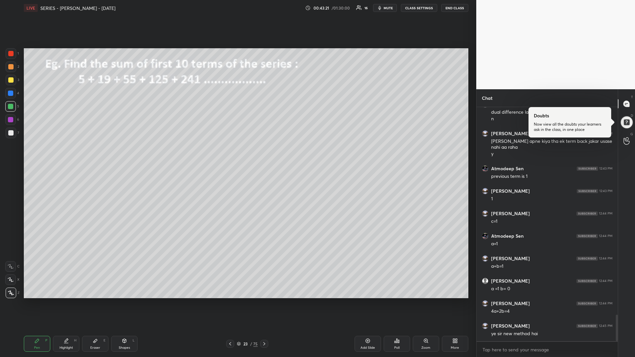
scroll to position [1874, 0]
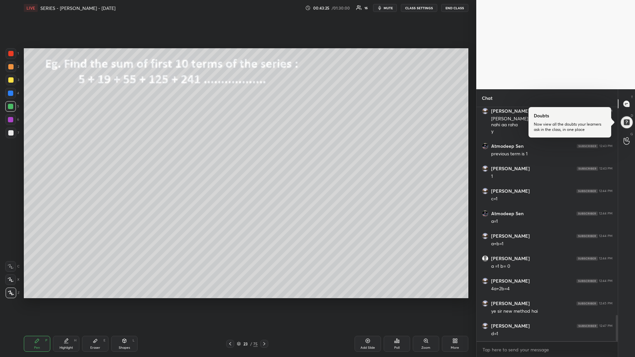
drag, startPoint x: 12, startPoint y: 135, endPoint x: 9, endPoint y: 138, distance: 3.8
click at [12, 136] on div at bounding box center [11, 133] width 11 height 11
click at [121, 301] on div "Shapes L" at bounding box center [124, 344] width 26 height 16
click at [15, 293] on div at bounding box center [11, 293] width 11 height 11
click at [38, 301] on div "Pen" at bounding box center [37, 347] width 6 height 3
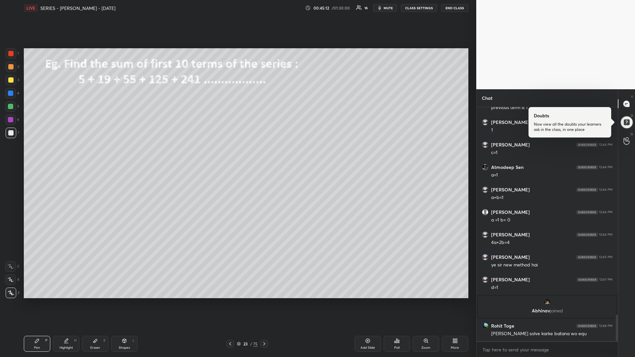
scroll to position [1833, 0]
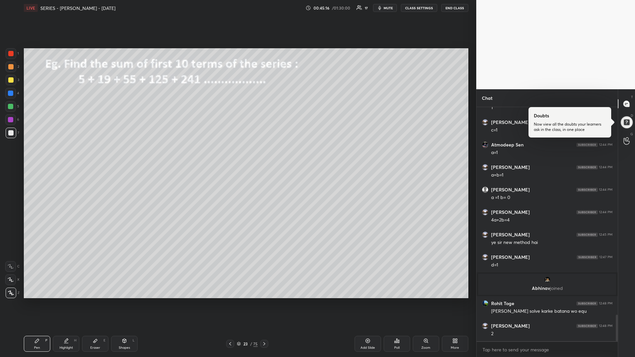
click at [12, 110] on div at bounding box center [10, 106] width 11 height 11
click at [92, 301] on div "Eraser E" at bounding box center [95, 344] width 26 height 16
click at [39, 301] on div "Pen" at bounding box center [37, 347] width 6 height 3
click at [13, 82] on div at bounding box center [11, 80] width 11 height 11
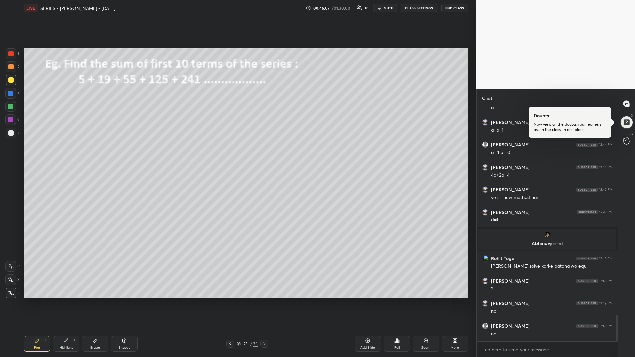
scroll to position [1900, 0]
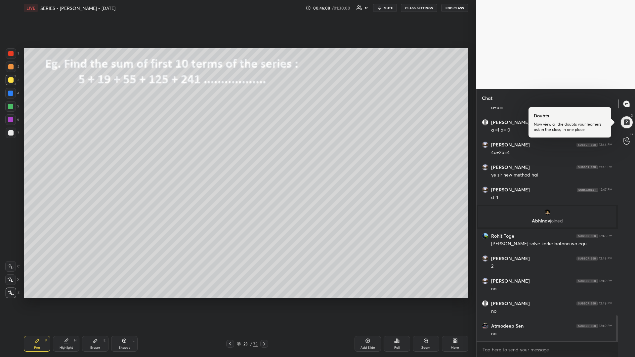
click at [266, 301] on div at bounding box center [264, 344] width 8 height 8
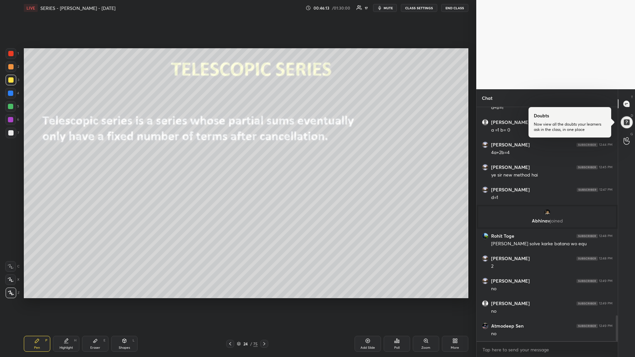
click at [112, 301] on div "Shapes L" at bounding box center [124, 344] width 26 height 16
click at [9, 292] on icon at bounding box center [11, 293] width 5 height 5
click at [11, 107] on div at bounding box center [10, 106] width 5 height 5
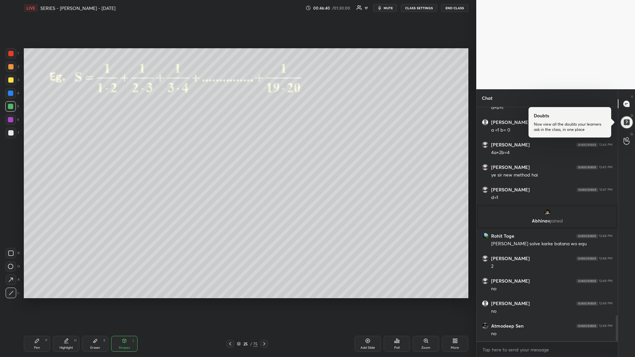
click at [13, 106] on div at bounding box center [10, 106] width 11 height 11
click at [39, 301] on div "Pen P" at bounding box center [37, 344] width 26 height 16
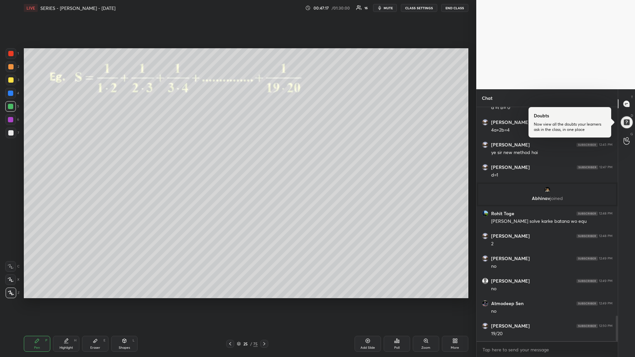
scroll to position [1945, 0]
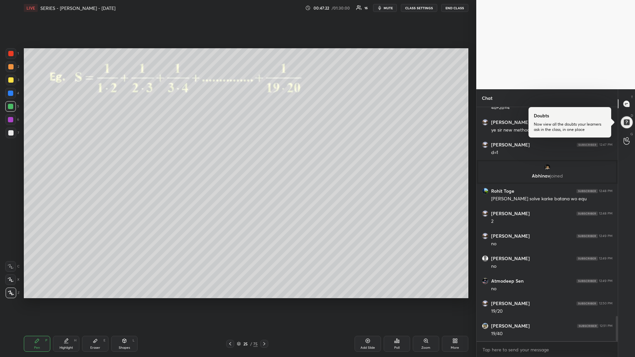
drag, startPoint x: 11, startPoint y: 120, endPoint x: 15, endPoint y: 124, distance: 5.6
click at [11, 120] on div at bounding box center [10, 119] width 5 height 5
click at [11, 107] on div at bounding box center [10, 106] width 5 height 5
drag, startPoint x: 12, startPoint y: 79, endPoint x: 10, endPoint y: 85, distance: 6.1
click at [11, 82] on div at bounding box center [10, 79] width 5 height 5
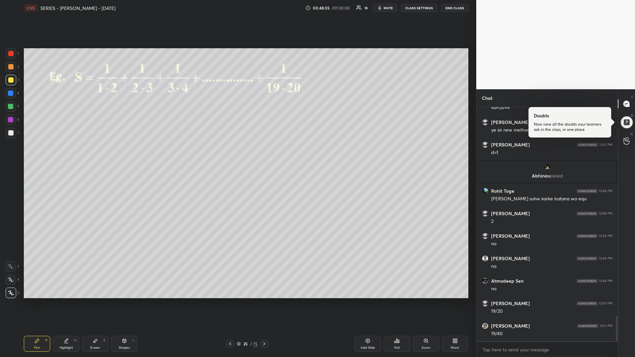
drag, startPoint x: 12, startPoint y: 120, endPoint x: 3, endPoint y: 122, distance: 9.7
click at [10, 120] on div at bounding box center [10, 119] width 5 height 5
click at [360, 301] on div "Add Slide" at bounding box center [368, 344] width 26 height 16
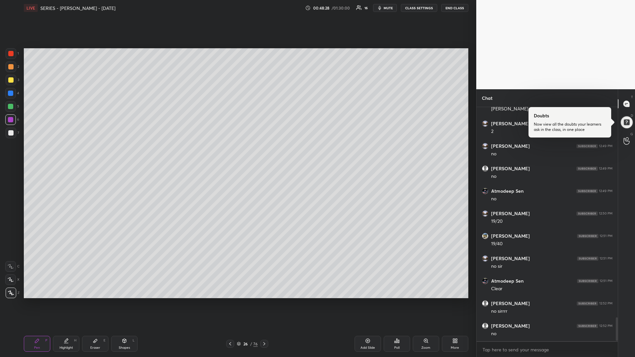
scroll to position [2106, 0]
drag, startPoint x: 9, startPoint y: 109, endPoint x: 7, endPoint y: 111, distance: 4.0
click at [10, 109] on div at bounding box center [10, 106] width 5 height 5
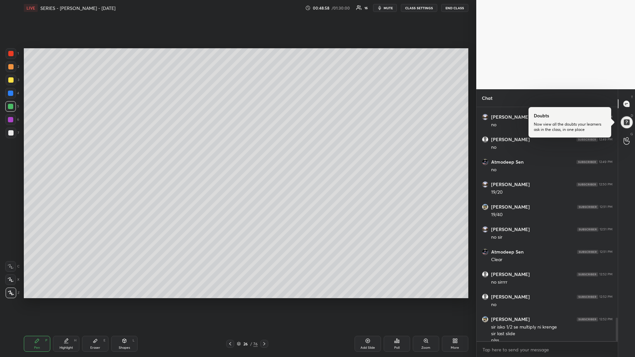
scroll to position [2119, 0]
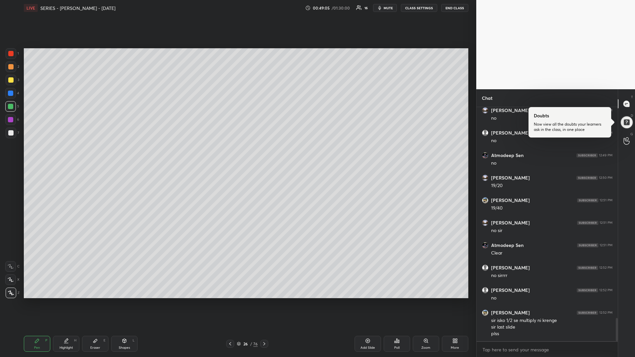
click at [9, 83] on div at bounding box center [11, 80] width 11 height 11
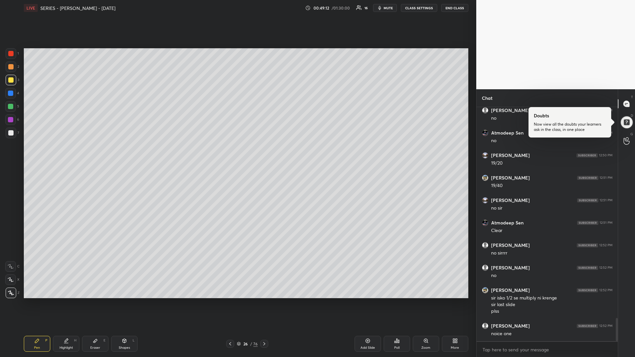
drag, startPoint x: 227, startPoint y: 344, endPoint x: 227, endPoint y: 348, distance: 4.0
click at [227, 301] on div at bounding box center [230, 344] width 8 height 8
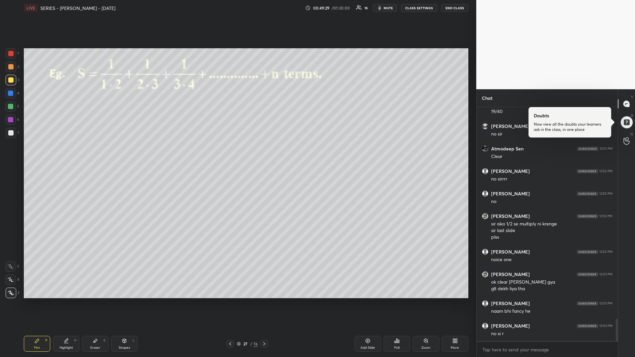
scroll to position [2238, 0]
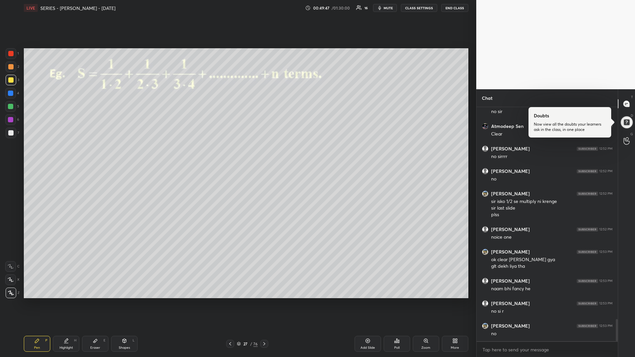
click at [11, 108] on div at bounding box center [10, 106] width 5 height 5
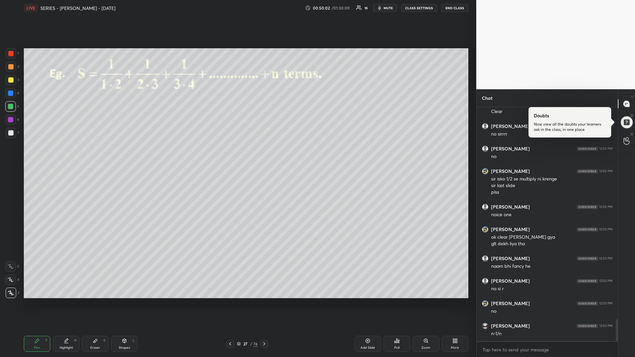
scroll to position [2283, 0]
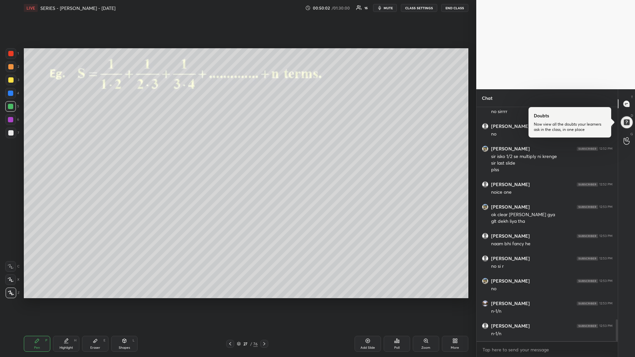
click at [11, 117] on div at bounding box center [10, 119] width 5 height 5
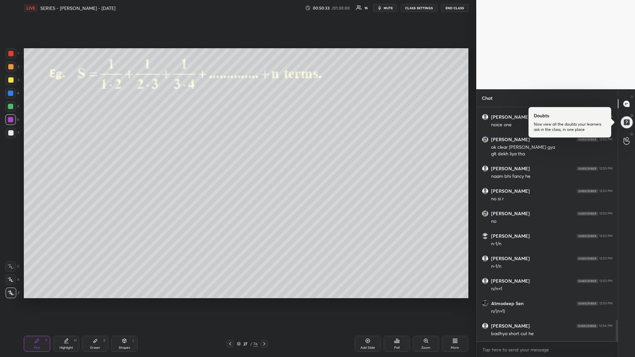
scroll to position [2373, 0]
drag, startPoint x: 11, startPoint y: 108, endPoint x: 15, endPoint y: 107, distance: 4.0
click at [11, 107] on div at bounding box center [10, 106] width 5 height 5
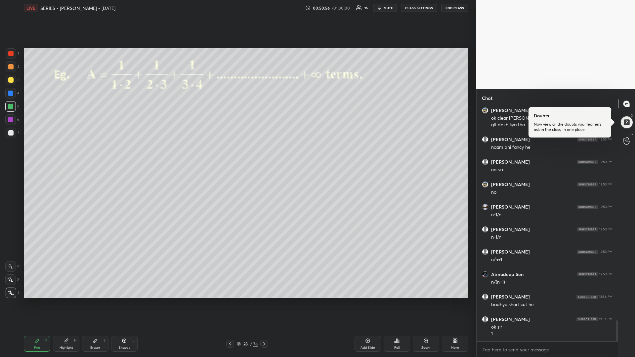
click at [12, 131] on div at bounding box center [10, 132] width 5 height 5
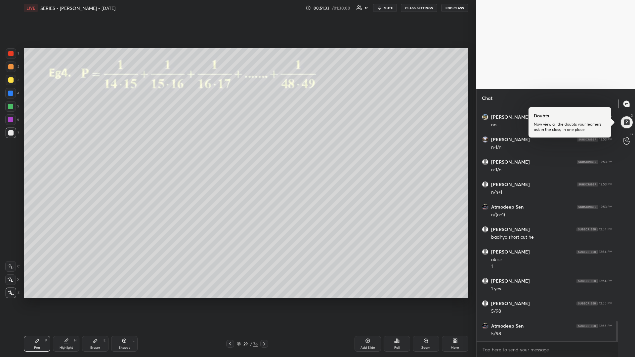
scroll to position [2470, 0]
click at [10, 120] on div at bounding box center [10, 119] width 5 height 5
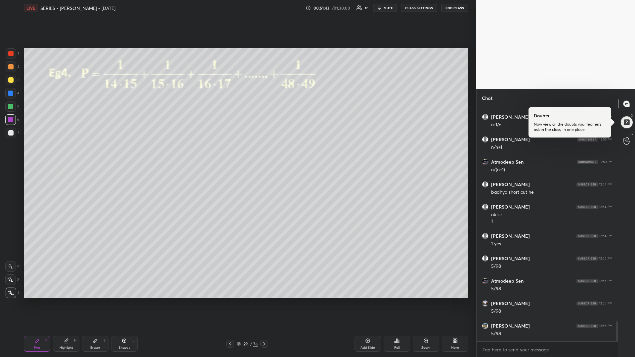
scroll to position [2515, 0]
drag, startPoint x: 11, startPoint y: 81, endPoint x: 9, endPoint y: 90, distance: 9.1
click at [10, 81] on div at bounding box center [10, 79] width 5 height 5
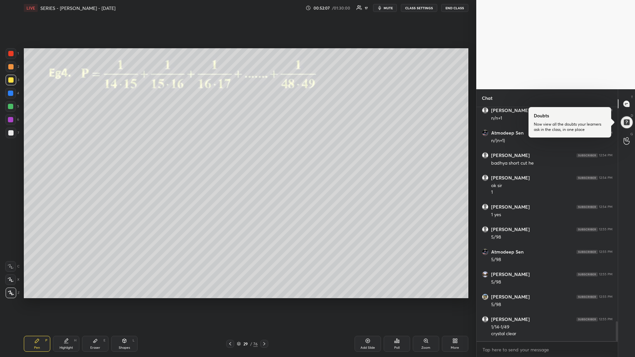
click at [264, 301] on icon at bounding box center [264, 343] width 5 height 5
drag, startPoint x: 12, startPoint y: 108, endPoint x: 19, endPoint y: 104, distance: 8.1
click at [12, 108] on div at bounding box center [10, 106] width 5 height 5
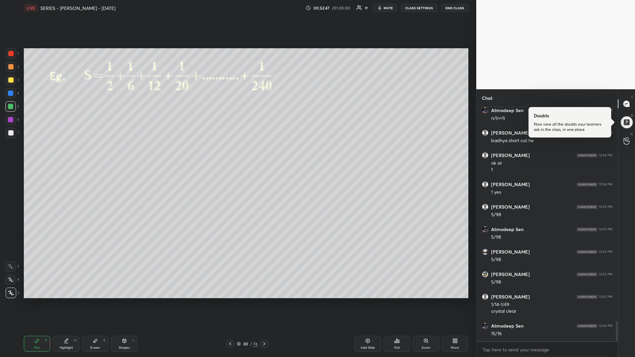
click at [13, 120] on div at bounding box center [10, 119] width 11 height 11
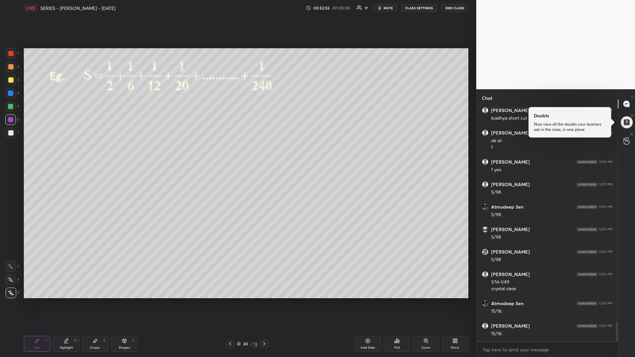
scroll to position [2589, 0]
click at [10, 82] on div at bounding box center [10, 79] width 5 height 5
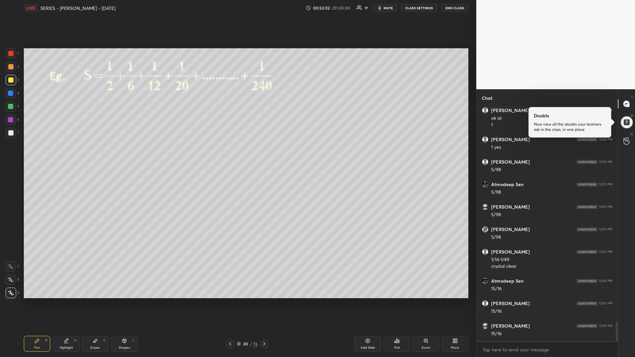
click at [15, 55] on div at bounding box center [11, 53] width 11 height 11
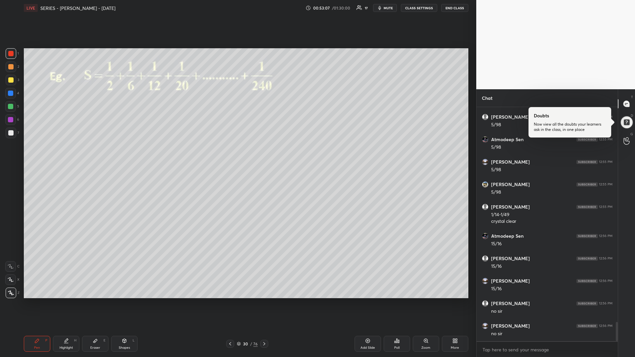
drag, startPoint x: 263, startPoint y: 343, endPoint x: 260, endPoint y: 344, distance: 3.8
click at [262, 301] on icon at bounding box center [264, 343] width 5 height 5
click at [10, 106] on div at bounding box center [10, 106] width 5 height 5
click at [473, 274] on div "1 2 3 4 5 6 7 R O A L C X Z Erase all C X Z LIVE SERIES - [PERSON_NAME] - [DATE…" at bounding box center [238, 178] width 476 height 357
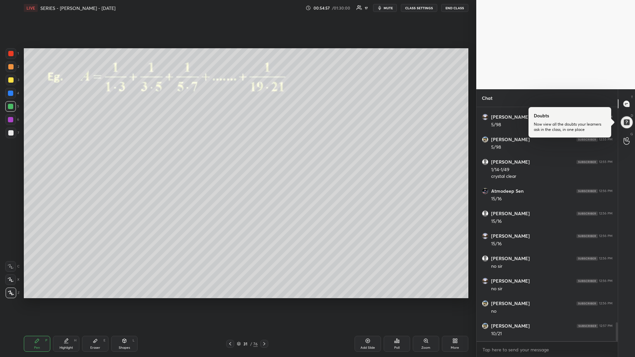
click at [11, 81] on div at bounding box center [10, 79] width 5 height 5
click at [265, 301] on icon at bounding box center [264, 343] width 2 height 3
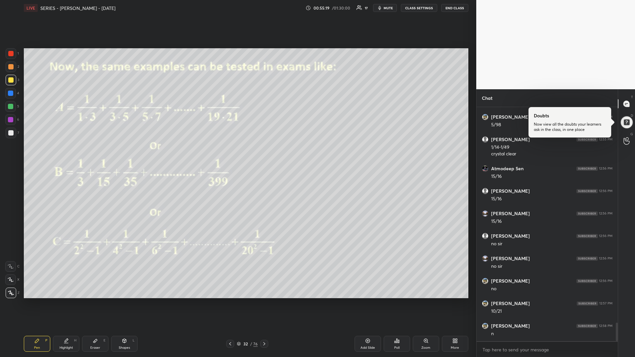
click at [230, 301] on icon at bounding box center [230, 343] width 5 height 5
click at [360, 301] on div "Add Slide" at bounding box center [368, 344] width 26 height 16
click at [227, 301] on div at bounding box center [231, 344] width 8 height 8
click at [265, 301] on icon at bounding box center [264, 343] width 5 height 5
click at [11, 106] on div at bounding box center [10, 106] width 5 height 5
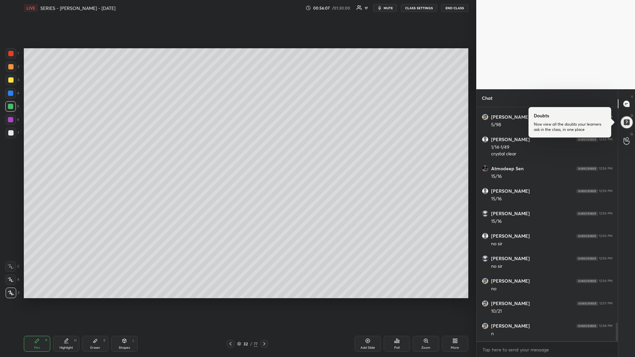
drag, startPoint x: 11, startPoint y: 79, endPoint x: 6, endPoint y: 79, distance: 5.6
click at [11, 80] on div at bounding box center [10, 79] width 5 height 5
click at [265, 301] on icon at bounding box center [264, 343] width 5 height 5
drag, startPoint x: 12, startPoint y: 108, endPoint x: 21, endPoint y: 109, distance: 8.3
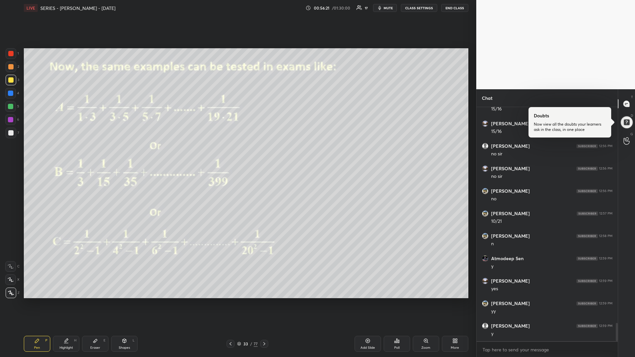
click at [12, 108] on div at bounding box center [10, 106] width 5 height 5
click at [14, 133] on div at bounding box center [11, 133] width 11 height 11
click at [265, 301] on icon at bounding box center [264, 343] width 5 height 5
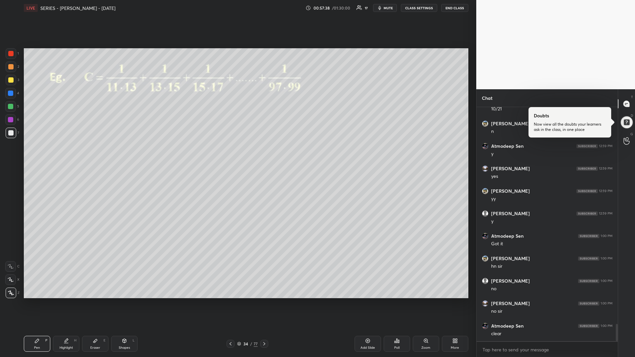
click at [12, 55] on div at bounding box center [10, 53] width 5 height 5
drag, startPoint x: 12, startPoint y: 108, endPoint x: 6, endPoint y: 111, distance: 7.1
click at [12, 109] on div at bounding box center [10, 106] width 5 height 5
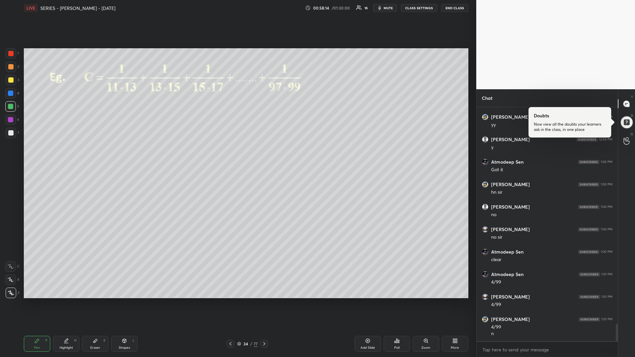
click at [265, 301] on icon at bounding box center [264, 343] width 5 height 5
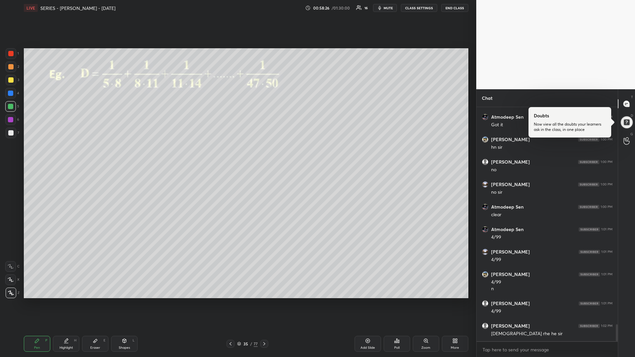
scroll to position [3045, 0]
click at [12, 54] on div at bounding box center [10, 53] width 5 height 5
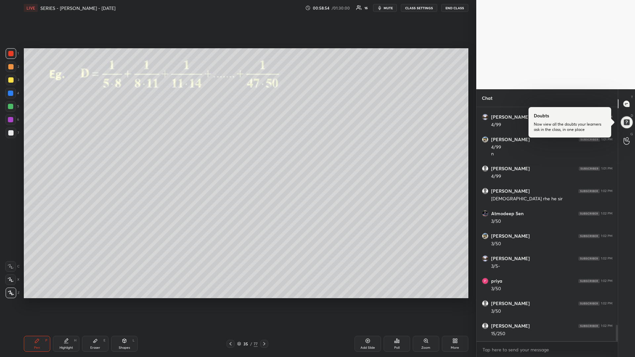
scroll to position [3180, 0]
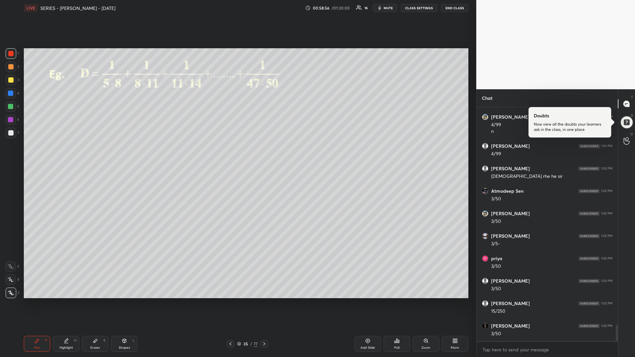
drag, startPoint x: 12, startPoint y: 107, endPoint x: 7, endPoint y: 109, distance: 5.3
click at [11, 107] on div at bounding box center [10, 106] width 5 height 5
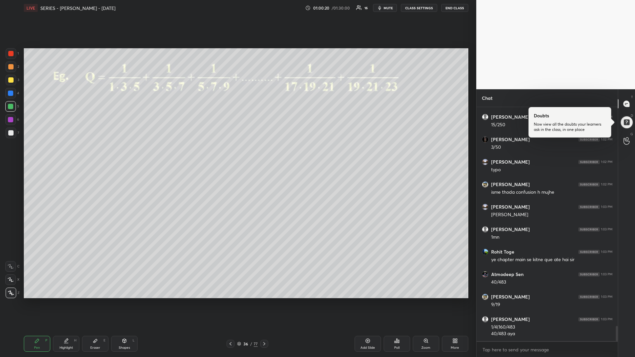
scroll to position [3389, 0]
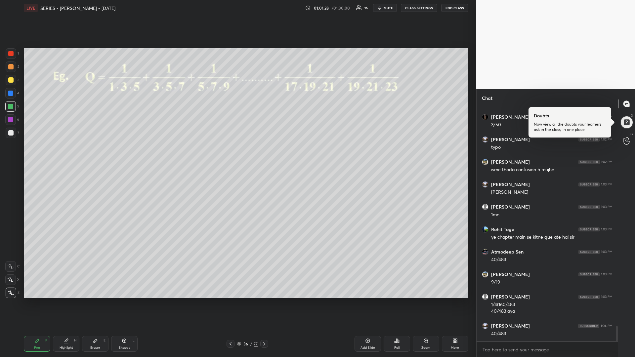
click at [11, 79] on div at bounding box center [11, 80] width 11 height 11
click at [10, 108] on div at bounding box center [10, 106] width 5 height 5
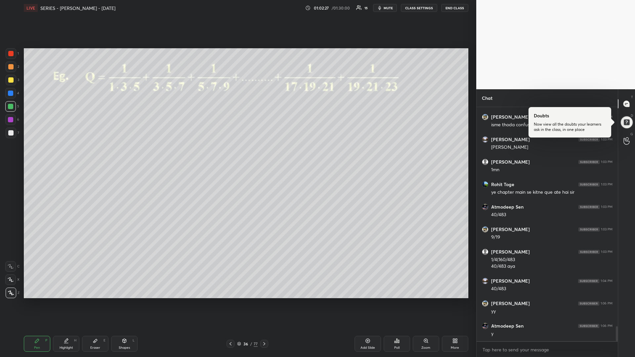
scroll to position [3457, 0]
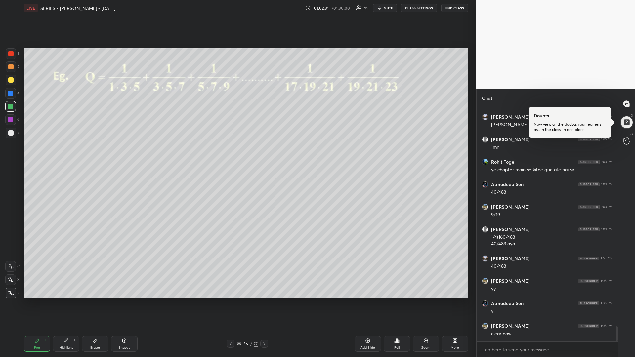
drag, startPoint x: 364, startPoint y: 339, endPoint x: 367, endPoint y: 328, distance: 11.6
click at [362, 301] on div "Add Slide" at bounding box center [368, 344] width 26 height 16
click at [229, 301] on icon at bounding box center [230, 343] width 5 height 5
click at [262, 301] on icon at bounding box center [264, 343] width 5 height 5
click at [13, 133] on div at bounding box center [10, 132] width 5 height 5
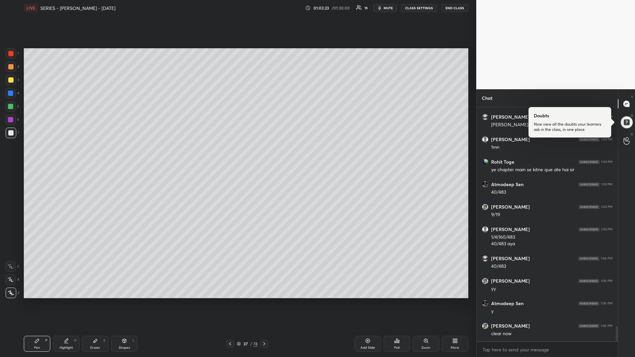
click at [11, 80] on div at bounding box center [10, 79] width 5 height 5
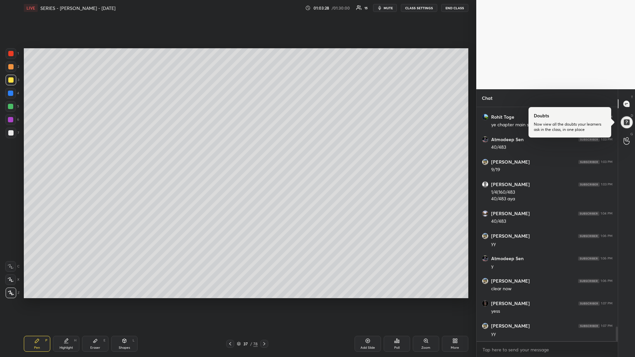
scroll to position [3508, 0]
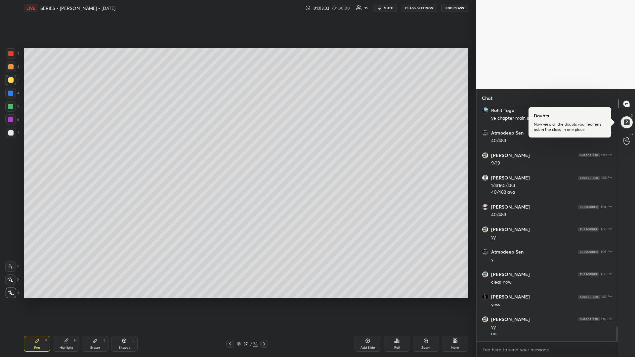
click at [264, 301] on icon at bounding box center [264, 343] width 5 height 5
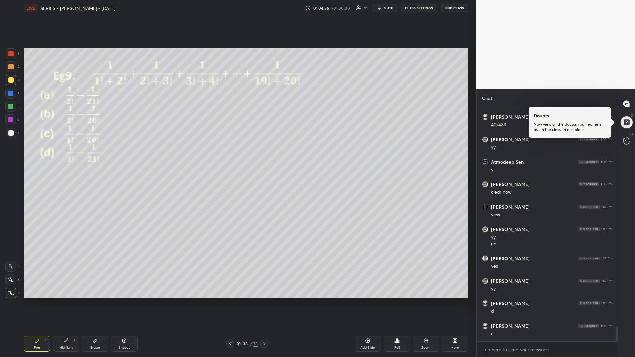
scroll to position [3621, 0]
click at [11, 109] on div at bounding box center [10, 106] width 5 height 5
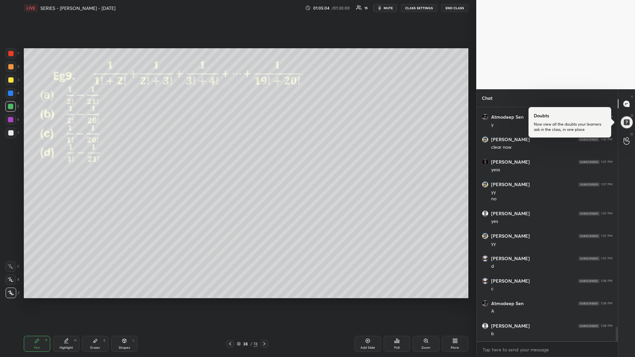
drag, startPoint x: 121, startPoint y: 345, endPoint x: 112, endPoint y: 328, distance: 18.9
click at [121, 301] on div "Shapes L" at bounding box center [124, 344] width 26 height 16
click at [14, 293] on div at bounding box center [11, 293] width 11 height 11
click at [38, 301] on icon at bounding box center [36, 340] width 5 height 5
click at [96, 301] on div "Eraser E" at bounding box center [95, 344] width 26 height 16
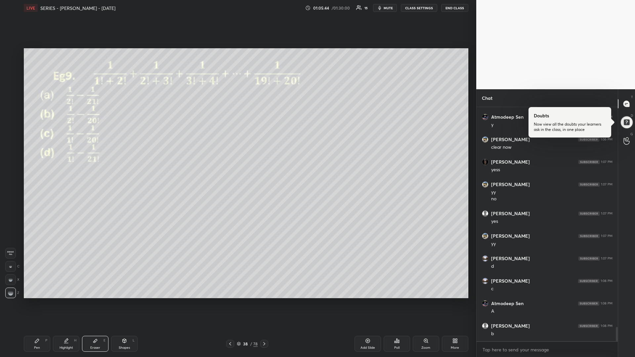
click at [31, 301] on div "Pen P" at bounding box center [37, 344] width 26 height 16
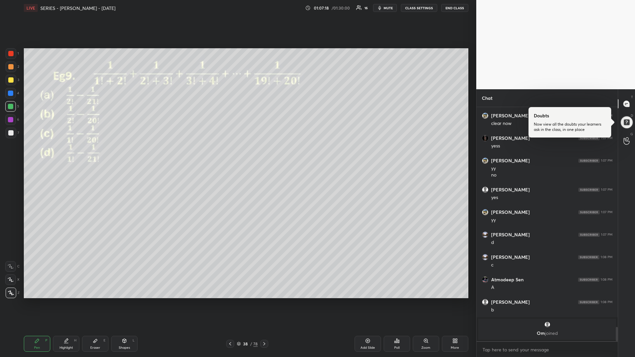
click at [93, 301] on div "Eraser" at bounding box center [95, 347] width 10 height 3
click at [12, 255] on span "Erase all" at bounding box center [11, 253] width 10 height 5
click at [33, 301] on div "Pen P" at bounding box center [37, 344] width 26 height 16
click at [12, 120] on div at bounding box center [10, 119] width 5 height 5
click at [10, 107] on div at bounding box center [10, 106] width 5 height 5
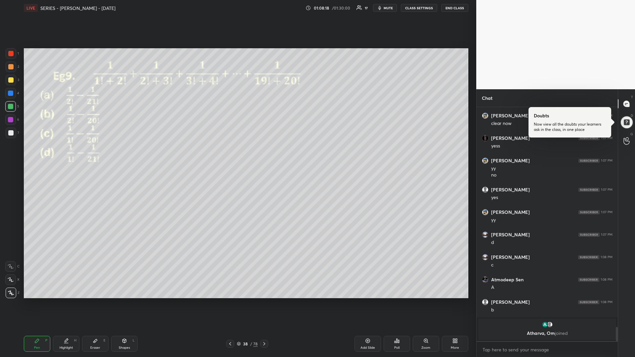
click at [13, 132] on div at bounding box center [10, 132] width 5 height 5
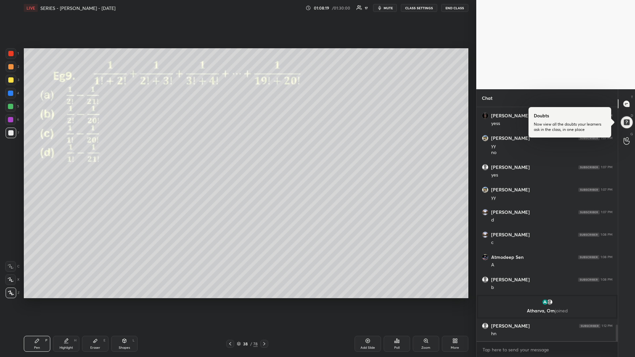
scroll to position [3110, 0]
click at [365, 301] on div "Add Slide" at bounding box center [368, 347] width 15 height 3
drag, startPoint x: 232, startPoint y: 341, endPoint x: 240, endPoint y: 332, distance: 11.7
click at [232, 301] on div at bounding box center [230, 344] width 8 height 8
click at [265, 301] on icon at bounding box center [264, 343] width 5 height 5
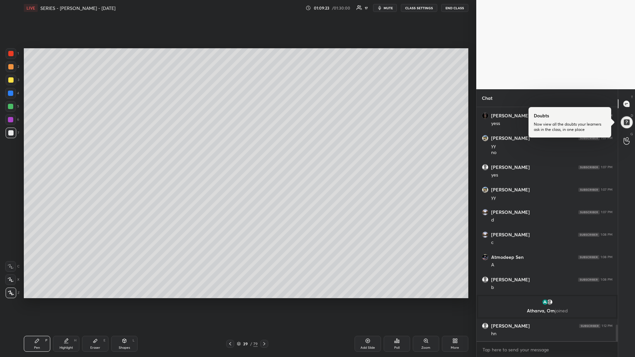
drag, startPoint x: 232, startPoint y: 343, endPoint x: 244, endPoint y: 337, distance: 14.2
click at [231, 301] on icon at bounding box center [230, 343] width 5 height 5
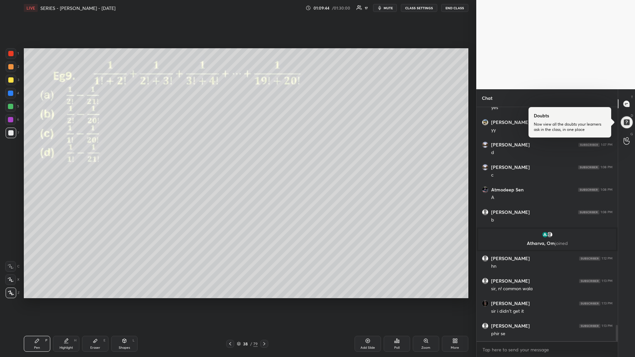
scroll to position [3199, 0]
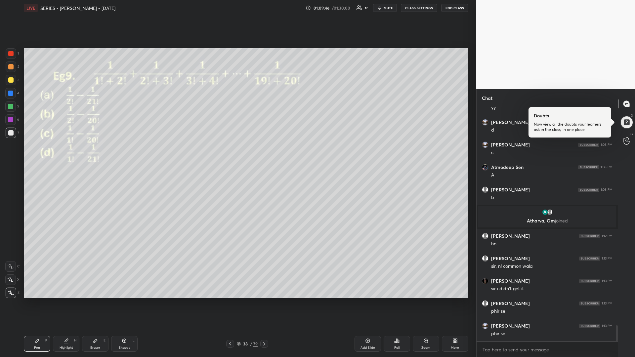
click at [96, 301] on icon at bounding box center [95, 340] width 5 height 5
drag, startPoint x: 14, startPoint y: 253, endPoint x: 14, endPoint y: 260, distance: 7.3
click at [14, 253] on div "Erase all" at bounding box center [11, 253] width 12 height 11
click at [10, 253] on span "Erase all" at bounding box center [11, 253] width 10 height 5
click at [264, 301] on icon at bounding box center [264, 343] width 5 height 5
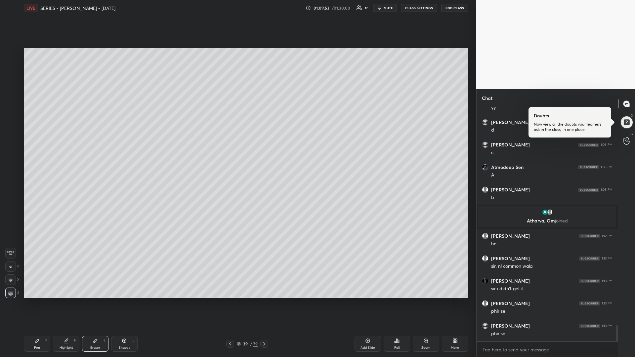
drag, startPoint x: 13, startPoint y: 252, endPoint x: 14, endPoint y: 256, distance: 3.9
click at [13, 253] on span "Erase all" at bounding box center [11, 253] width 10 height 5
click at [234, 301] on div at bounding box center [230, 344] width 8 height 8
click at [34, 301] on div "Pen P" at bounding box center [37, 344] width 26 height 16
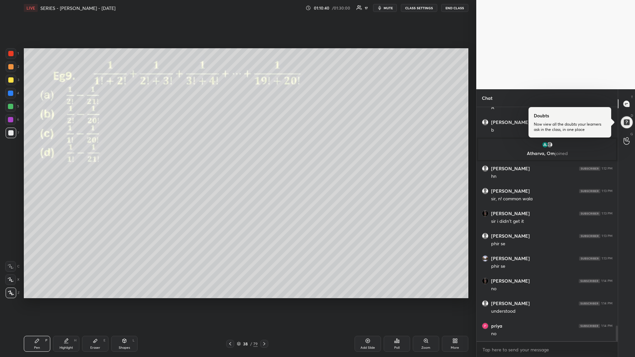
scroll to position [3289, 0]
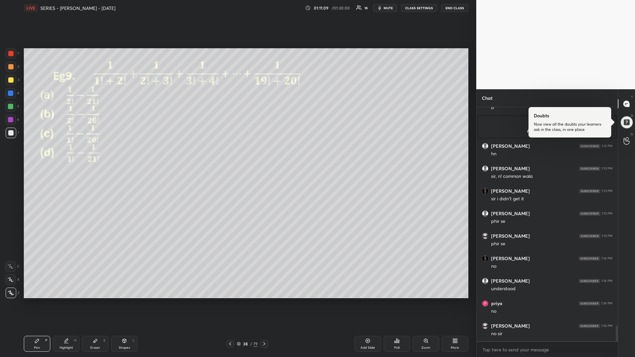
drag, startPoint x: 12, startPoint y: 106, endPoint x: 21, endPoint y: 116, distance: 12.9
click at [11, 106] on div at bounding box center [10, 106] width 5 height 5
click at [13, 78] on div at bounding box center [10, 79] width 5 height 5
click at [264, 301] on icon at bounding box center [264, 343] width 5 height 5
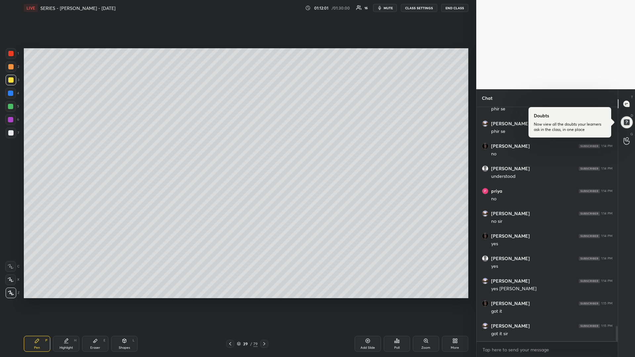
click at [265, 301] on div at bounding box center [264, 344] width 8 height 8
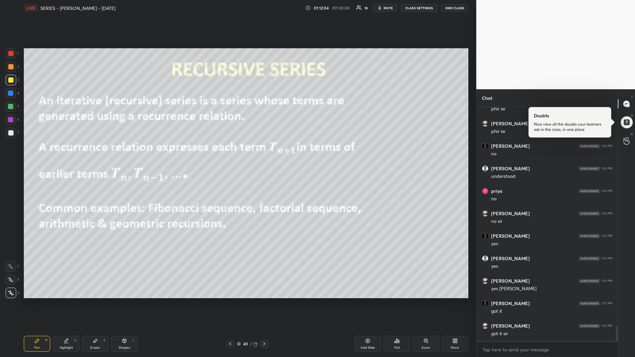
scroll to position [3424, 0]
click at [10, 109] on div at bounding box center [10, 106] width 5 height 5
click at [123, 301] on div "Shapes L" at bounding box center [124, 344] width 26 height 16
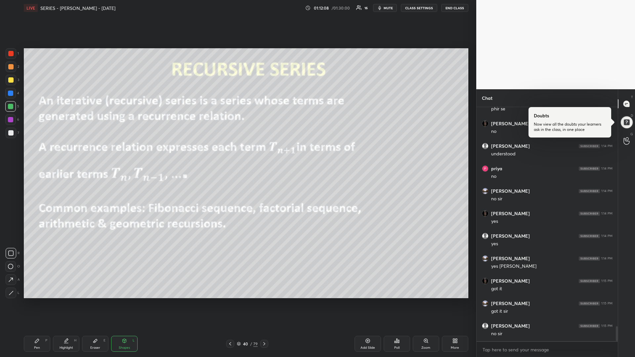
click at [9, 292] on icon at bounding box center [11, 293] width 5 height 5
click at [8, 294] on div at bounding box center [11, 293] width 11 height 11
click at [365, 301] on div "Add Slide" at bounding box center [368, 344] width 26 height 16
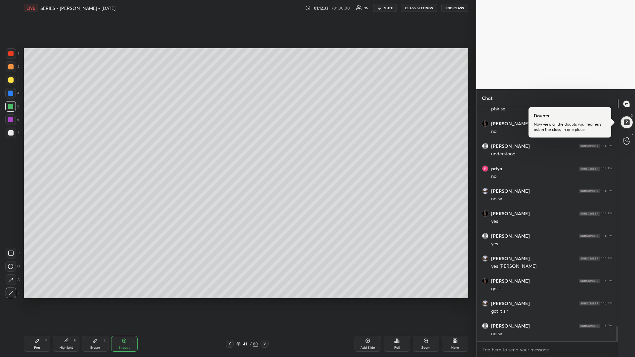
drag, startPoint x: 10, startPoint y: 81, endPoint x: 8, endPoint y: 89, distance: 8.1
click at [9, 82] on div at bounding box center [10, 79] width 5 height 5
click at [35, 301] on icon at bounding box center [37, 341] width 4 height 4
click at [91, 301] on div "Eraser" at bounding box center [95, 347] width 10 height 3
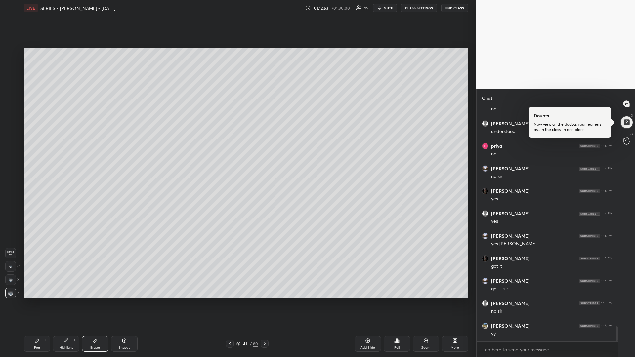
drag, startPoint x: 12, startPoint y: 252, endPoint x: 12, endPoint y: 256, distance: 3.4
click at [12, 253] on span "Erase all" at bounding box center [11, 253] width 10 height 5
drag, startPoint x: 35, startPoint y: 342, endPoint x: 37, endPoint y: 339, distance: 3.5
click at [35, 301] on icon at bounding box center [36, 340] width 5 height 5
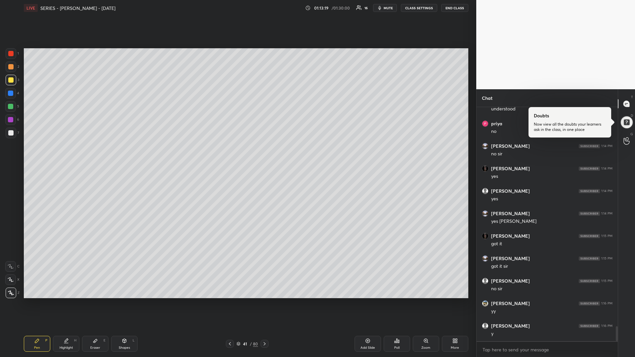
drag, startPoint x: 14, startPoint y: 106, endPoint x: 22, endPoint y: 108, distance: 8.5
click at [13, 107] on div at bounding box center [10, 106] width 11 height 11
click at [96, 301] on icon at bounding box center [95, 340] width 5 height 5
click at [34, 301] on div "Pen P" at bounding box center [37, 344] width 26 height 16
click at [14, 120] on div at bounding box center [10, 119] width 11 height 11
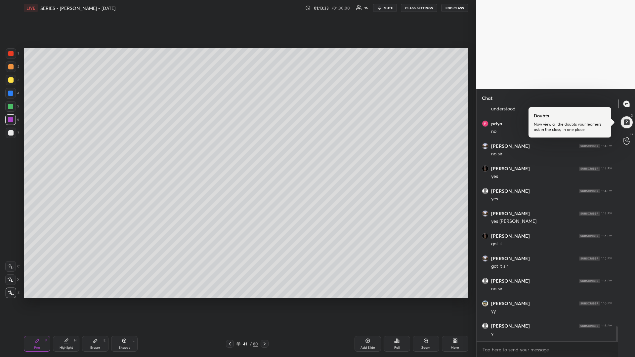
click at [365, 301] on div "Add Slide" at bounding box center [368, 344] width 26 height 16
click at [10, 107] on div at bounding box center [10, 106] width 5 height 5
click at [265, 301] on div "Pen P Highlight H Eraser E Shapes L 42 / 81 Add Slide Poll Zoom More" at bounding box center [246, 344] width 445 height 26
click at [265, 301] on icon at bounding box center [264, 343] width 5 height 5
click at [124, 301] on icon at bounding box center [124, 342] width 0 height 2
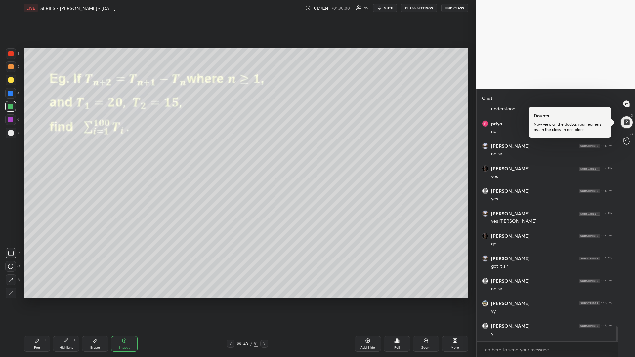
click at [14, 253] on div at bounding box center [11, 253] width 11 height 11
click at [38, 301] on div "Pen" at bounding box center [37, 347] width 6 height 3
drag, startPoint x: 11, startPoint y: 133, endPoint x: 14, endPoint y: 137, distance: 5.0
click at [11, 134] on div at bounding box center [10, 132] width 5 height 5
drag, startPoint x: 12, startPoint y: 119, endPoint x: 9, endPoint y: 122, distance: 4.2
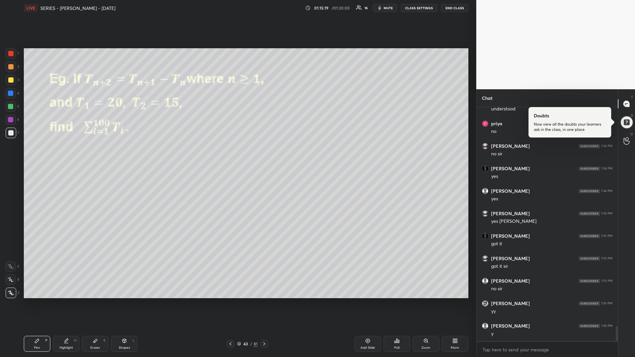
click at [12, 119] on div at bounding box center [10, 119] width 5 height 5
click at [10, 109] on div at bounding box center [10, 106] width 5 height 5
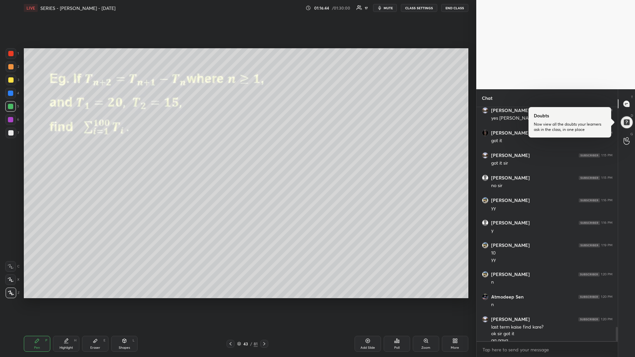
scroll to position [3579, 0]
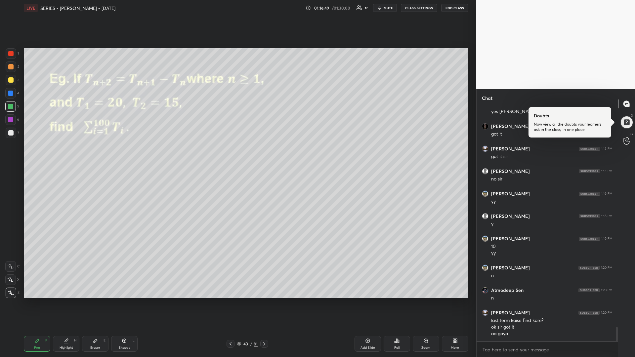
click at [265, 301] on div at bounding box center [264, 344] width 8 height 8
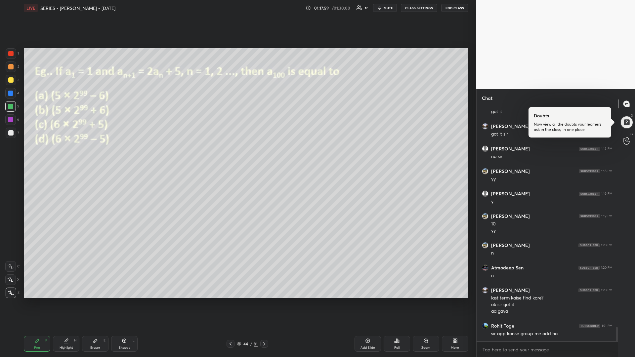
click at [11, 83] on div at bounding box center [11, 80] width 11 height 11
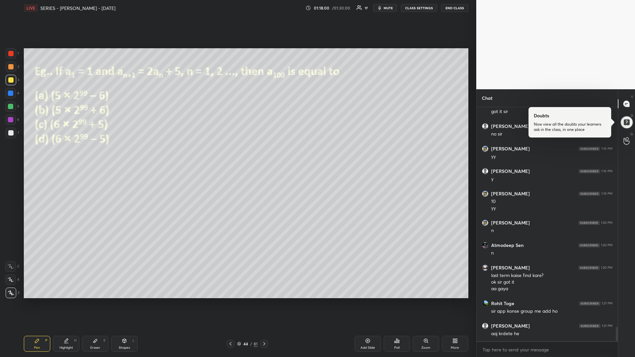
click at [12, 107] on div at bounding box center [10, 106] width 5 height 5
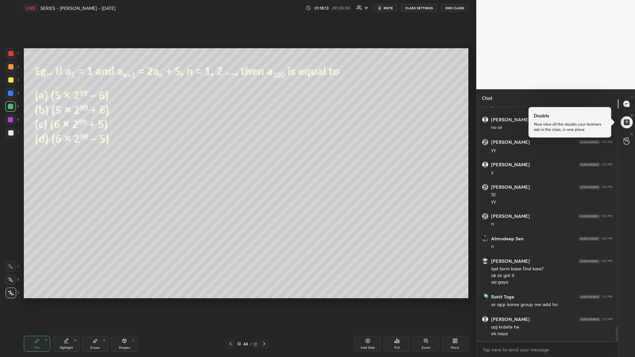
drag, startPoint x: 11, startPoint y: 121, endPoint x: 23, endPoint y: 118, distance: 12.8
click at [10, 121] on div at bounding box center [10, 119] width 5 height 5
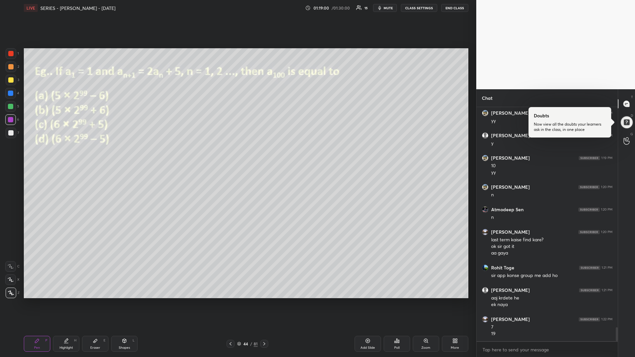
scroll to position [3682, 0]
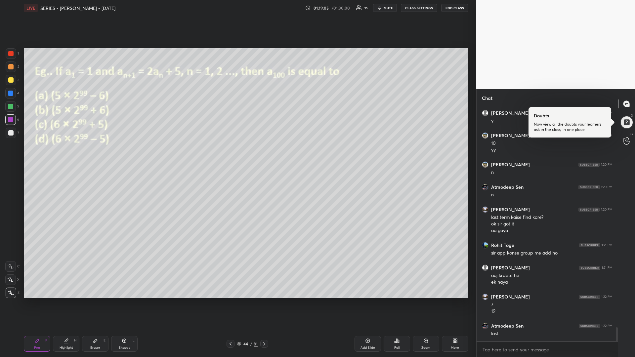
click at [12, 107] on div at bounding box center [10, 106] width 5 height 5
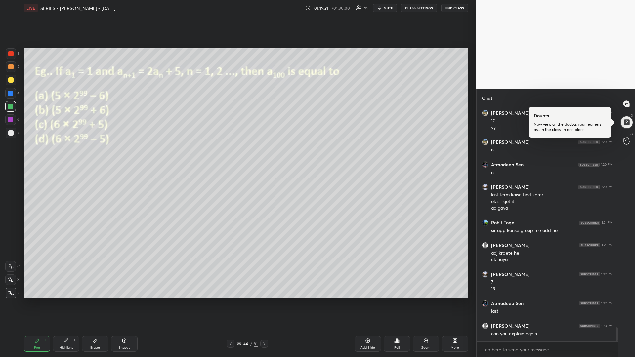
scroll to position [3727, 0]
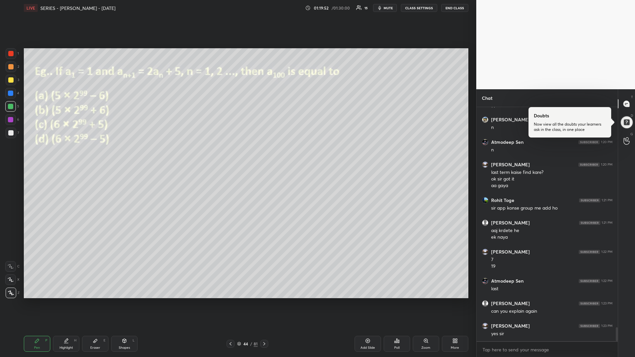
click at [286, 301] on div "Setting up your live class Poll for secs No correct answer Start poll" at bounding box center [246, 173] width 450 height 315
click at [12, 133] on div at bounding box center [10, 132] width 5 height 5
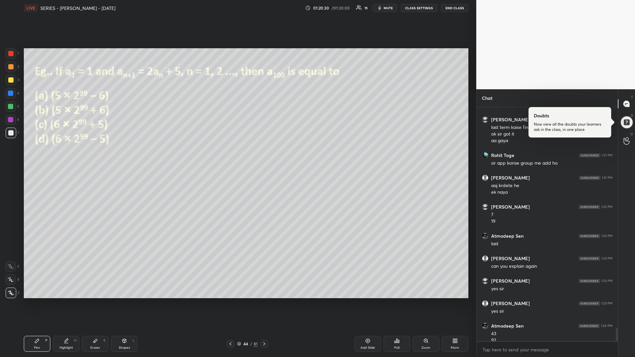
scroll to position [3779, 0]
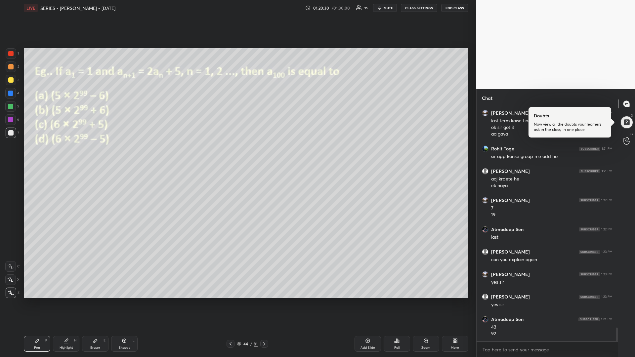
click at [365, 301] on div "Add Slide" at bounding box center [368, 344] width 26 height 16
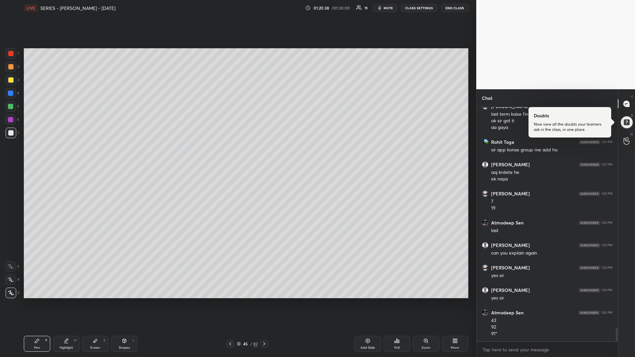
click at [230, 301] on icon at bounding box center [230, 343] width 5 height 5
click at [266, 301] on icon at bounding box center [264, 343] width 5 height 5
click at [94, 301] on icon at bounding box center [95, 341] width 4 height 4
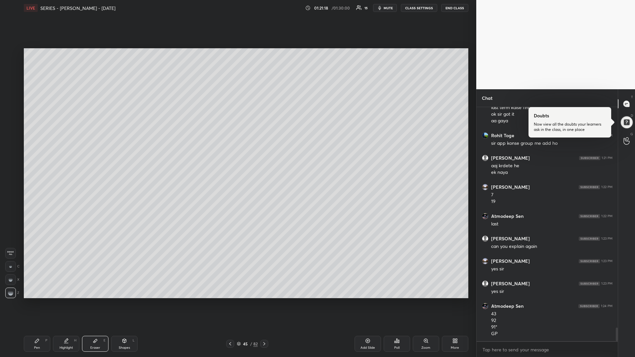
click at [122, 301] on div "Shapes L" at bounding box center [124, 344] width 26 height 16
click at [92, 301] on div "Eraser E" at bounding box center [95, 344] width 26 height 16
click at [12, 254] on span "Erase all" at bounding box center [11, 253] width 10 height 5
click at [37, 301] on div "Pen P" at bounding box center [37, 344] width 26 height 16
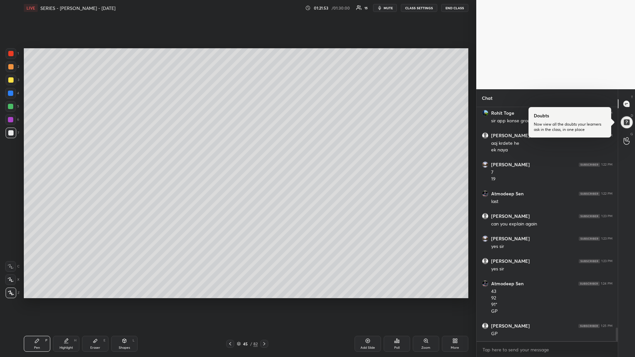
scroll to position [3821, 0]
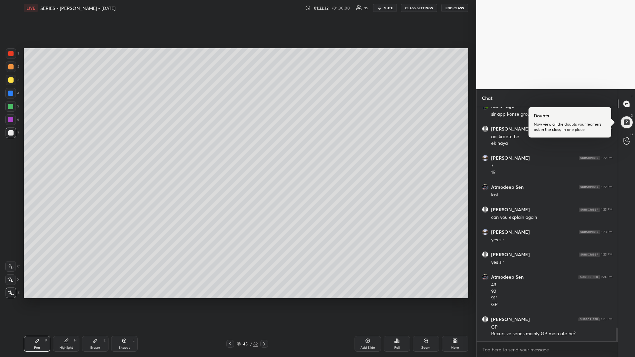
drag, startPoint x: 94, startPoint y: 345, endPoint x: 139, endPoint y: 314, distance: 55.4
click at [94, 301] on div "Eraser E" at bounding box center [95, 344] width 26 height 16
drag, startPoint x: 37, startPoint y: 344, endPoint x: 49, endPoint y: 336, distance: 14.0
click at [36, 301] on div "Pen P" at bounding box center [37, 344] width 26 height 16
click at [98, 301] on div "Eraser" at bounding box center [95, 347] width 10 height 3
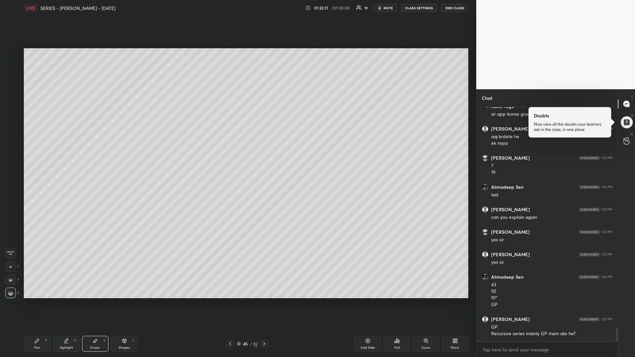
drag, startPoint x: 40, startPoint y: 342, endPoint x: 43, endPoint y: 341, distance: 3.4
click at [39, 301] on div "Pen P" at bounding box center [37, 344] width 26 height 16
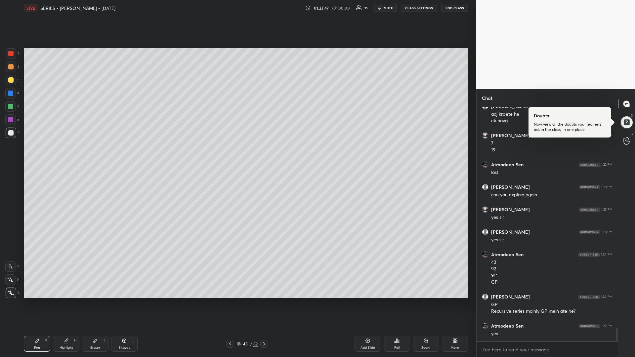
click at [230, 301] on icon at bounding box center [230, 343] width 5 height 5
click at [263, 301] on icon at bounding box center [264, 343] width 5 height 5
click at [266, 301] on icon at bounding box center [264, 343] width 5 height 5
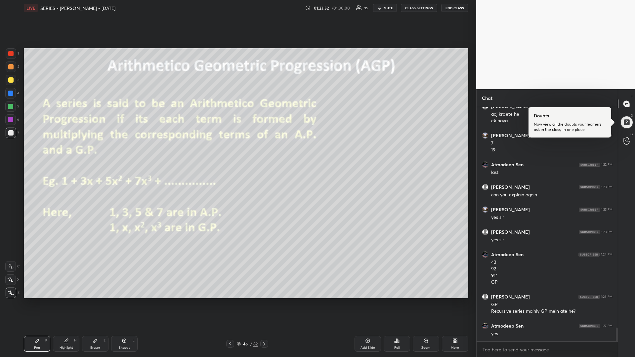
click at [229, 301] on icon at bounding box center [230, 343] width 5 height 5
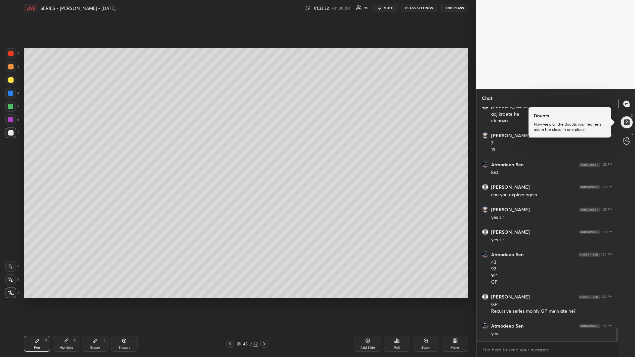
click at [228, 301] on icon at bounding box center [230, 343] width 5 height 5
click at [10, 108] on div at bounding box center [10, 106] width 5 height 5
click at [339, 9] on div "01:23:58 / 01:30:00 15 mute CLASS SETTINGS END CLASS" at bounding box center [386, 8] width 163 height 8
click at [266, 301] on icon at bounding box center [264, 343] width 5 height 5
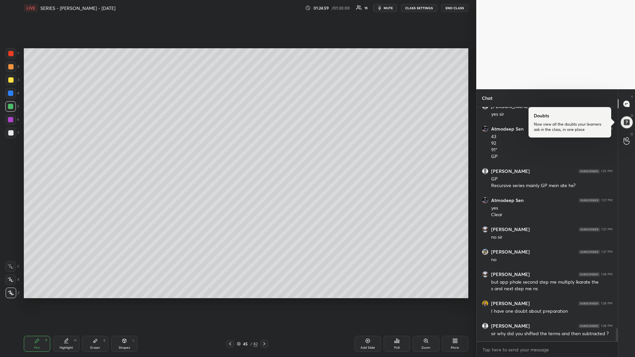
scroll to position [3992, 0]
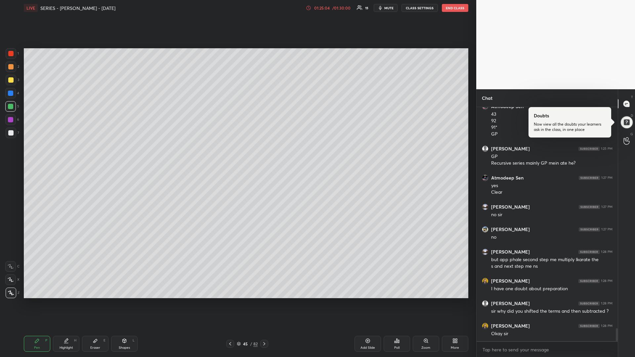
click at [330, 9] on div "01:25:04" at bounding box center [322, 8] width 19 height 4
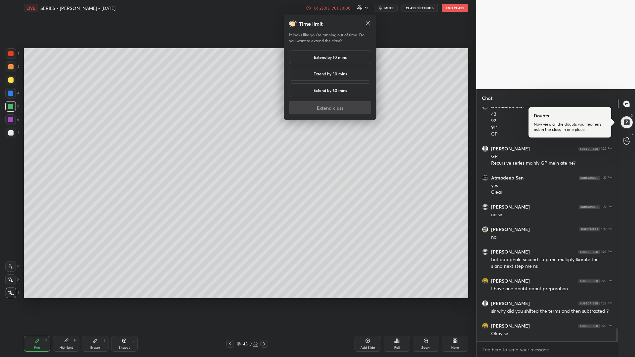
click at [335, 69] on div "Extend by 30 mins" at bounding box center [330, 74] width 82 height 14
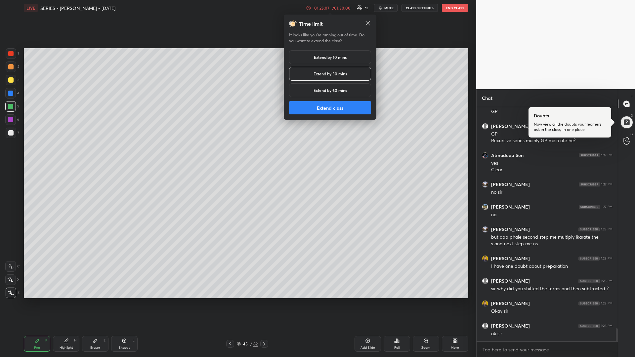
click at [314, 109] on button "Extend class" at bounding box center [330, 107] width 82 height 13
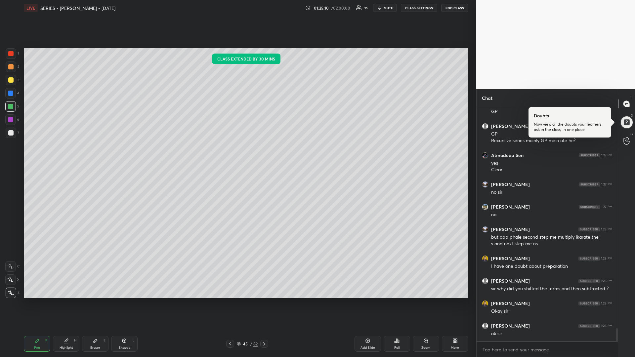
drag, startPoint x: 12, startPoint y: 83, endPoint x: 8, endPoint y: 84, distance: 3.7
click at [10, 84] on div at bounding box center [11, 80] width 11 height 11
drag, startPoint x: 264, startPoint y: 345, endPoint x: 269, endPoint y: 347, distance: 5.2
click at [264, 301] on icon at bounding box center [264, 343] width 5 height 5
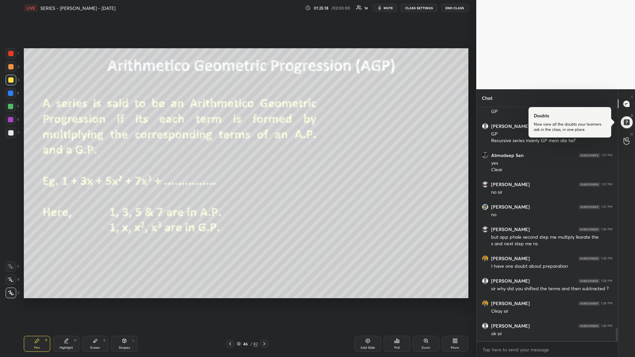
click at [12, 117] on div at bounding box center [10, 119] width 11 height 11
click at [126, 301] on div "Shapes L" at bounding box center [124, 344] width 26 height 16
click at [10, 296] on div at bounding box center [11, 293] width 11 height 11
click at [34, 301] on div "Pen P" at bounding box center [37, 344] width 26 height 16
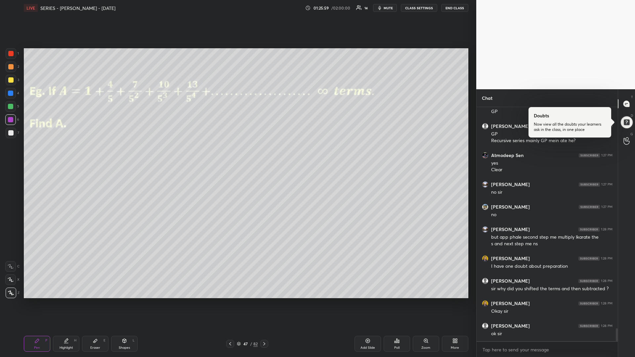
click at [14, 107] on div at bounding box center [10, 106] width 11 height 11
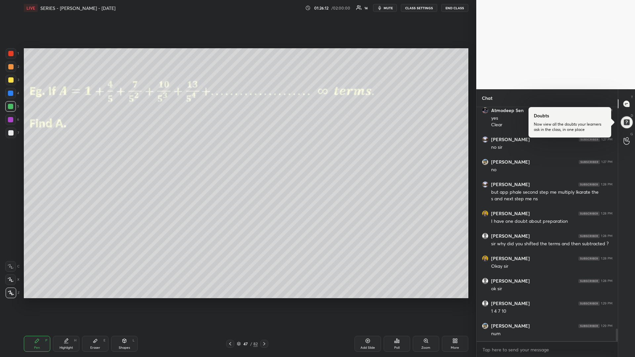
scroll to position [4082, 0]
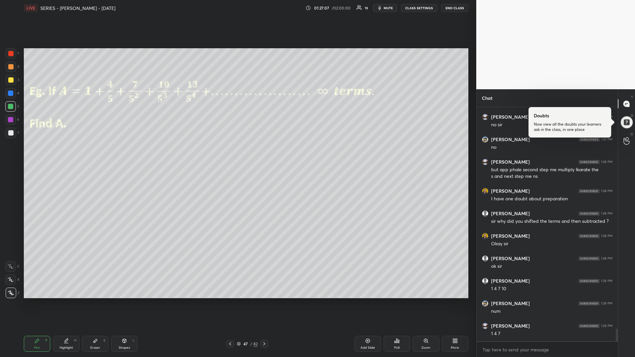
drag, startPoint x: 12, startPoint y: 82, endPoint x: 16, endPoint y: 88, distance: 7.2
click at [12, 83] on div at bounding box center [11, 80] width 11 height 11
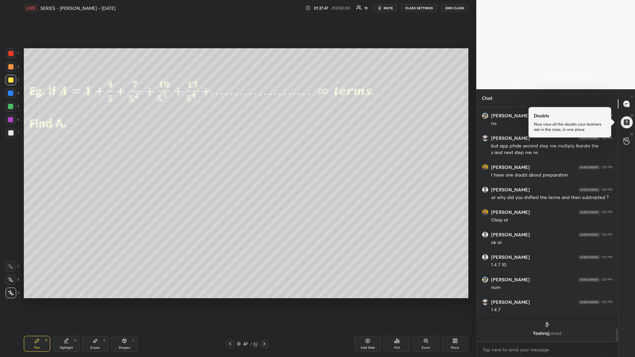
click at [256, 301] on div "Setting up your live class Poll for secs No correct answer Start poll" at bounding box center [246, 173] width 450 height 315
click at [238, 299] on div "Setting up your live class Poll for secs No correct answer Start poll" at bounding box center [246, 173] width 450 height 315
click at [399, 301] on div "Setting up your live class Poll for secs No correct answer Start poll" at bounding box center [246, 173] width 450 height 315
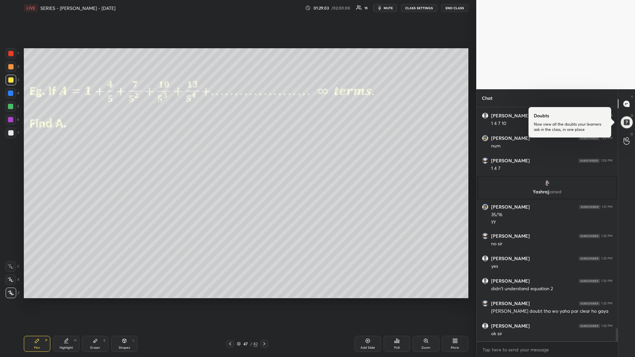
scroll to position [3995, 0]
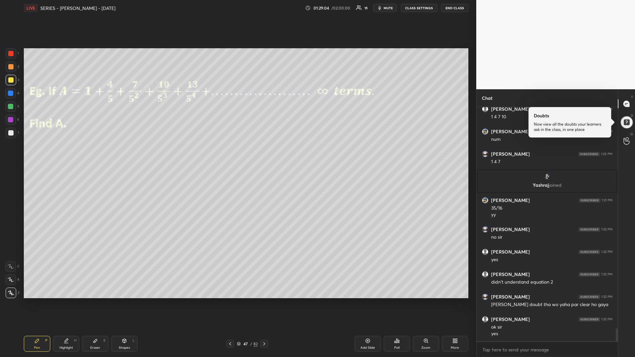
click at [265, 301] on icon at bounding box center [264, 343] width 2 height 3
click at [12, 108] on div at bounding box center [10, 106] width 5 height 5
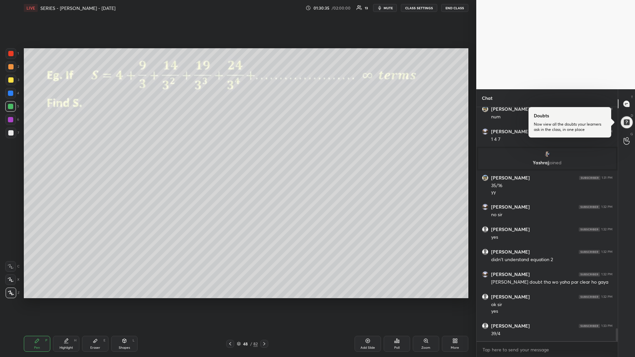
scroll to position [4040, 0]
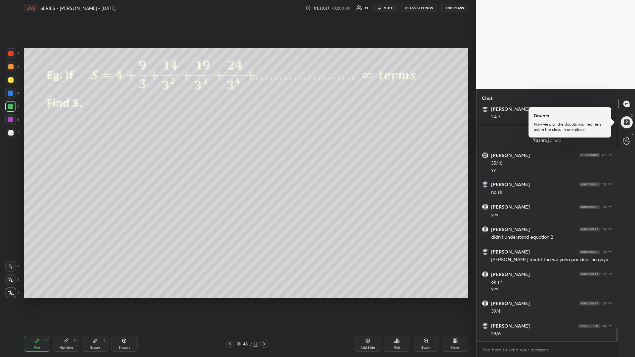
click at [11, 122] on div at bounding box center [10, 119] width 5 height 5
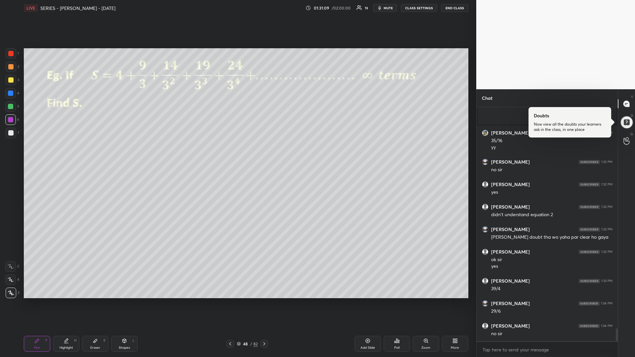
drag, startPoint x: 11, startPoint y: 81, endPoint x: 8, endPoint y: 86, distance: 5.8
click at [9, 81] on div at bounding box center [10, 79] width 5 height 5
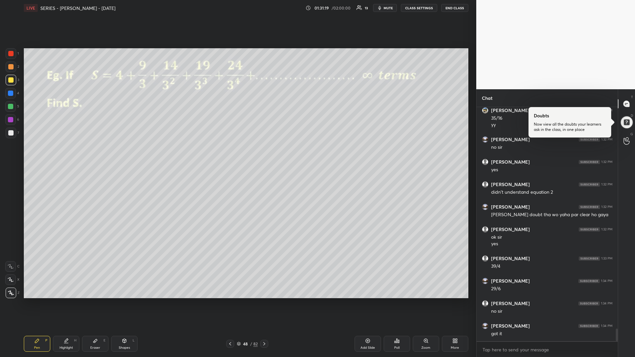
click at [264, 301] on icon at bounding box center [264, 343] width 5 height 5
click at [232, 301] on div at bounding box center [230, 344] width 8 height 8
click at [264, 301] on div "Pen P Highlight H Eraser E Shapes L 48 / 82 Add Slide Poll Zoom More" at bounding box center [246, 344] width 445 height 26
click at [263, 301] on icon at bounding box center [264, 343] width 5 height 5
click at [12, 107] on div at bounding box center [10, 106] width 5 height 5
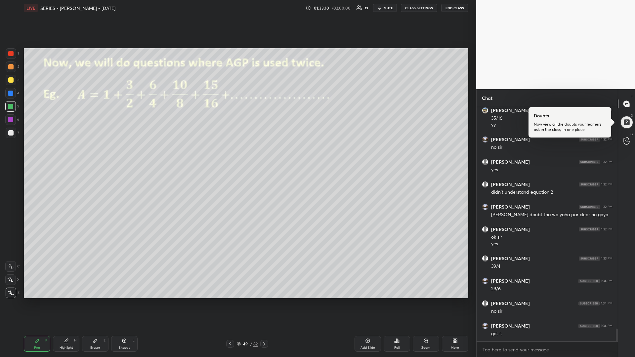
click at [14, 82] on div at bounding box center [11, 80] width 11 height 11
click at [265, 301] on icon at bounding box center [264, 343] width 5 height 5
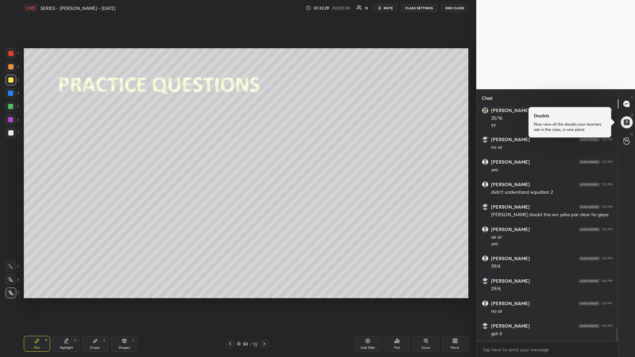
click at [266, 301] on icon at bounding box center [264, 343] width 5 height 5
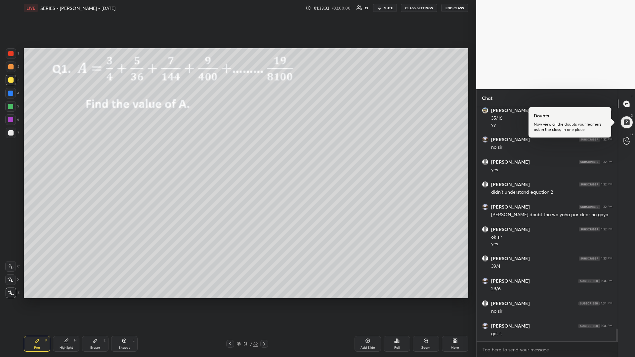
click at [267, 301] on icon at bounding box center [264, 343] width 5 height 5
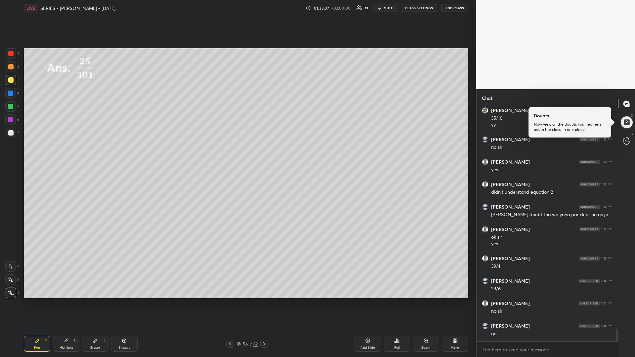
click at [267, 301] on icon at bounding box center [264, 343] width 5 height 5
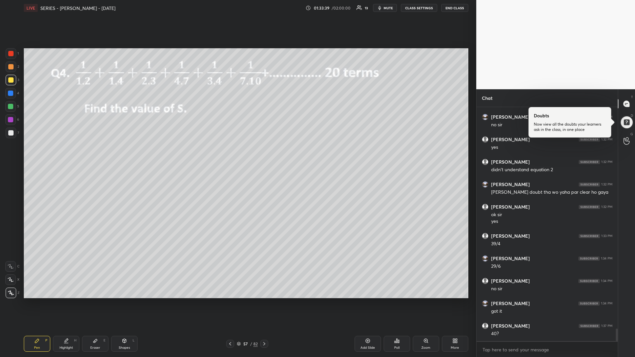
click at [267, 301] on icon at bounding box center [264, 343] width 5 height 5
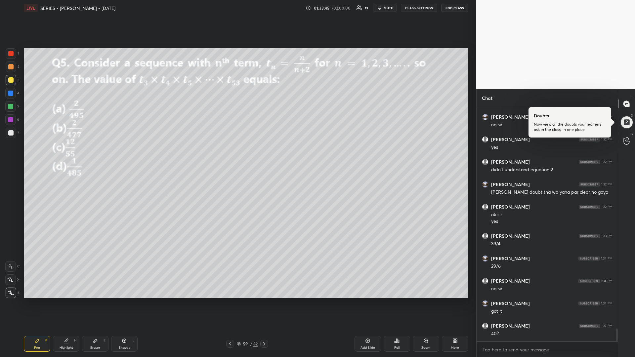
click at [267, 301] on icon at bounding box center [264, 343] width 5 height 5
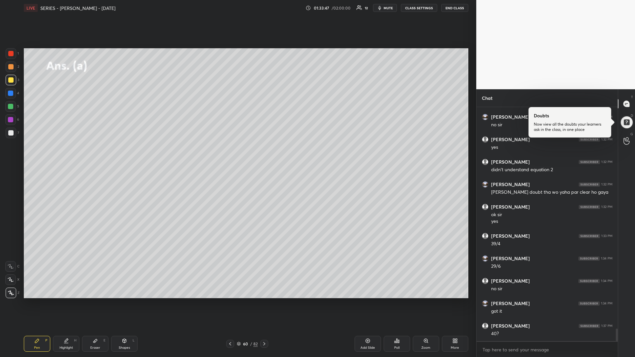
click at [227, 301] on div at bounding box center [230, 344] width 8 height 8
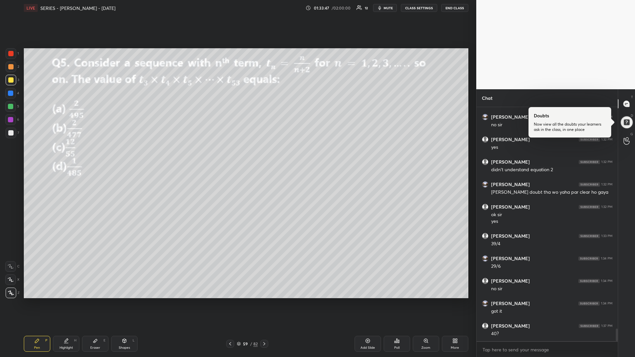
click at [227, 301] on div at bounding box center [230, 344] width 8 height 8
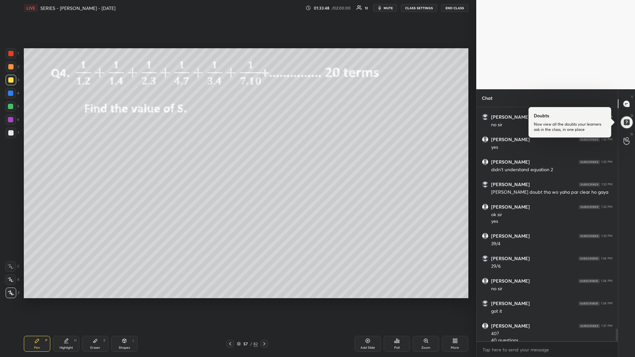
scroll to position [4114, 0]
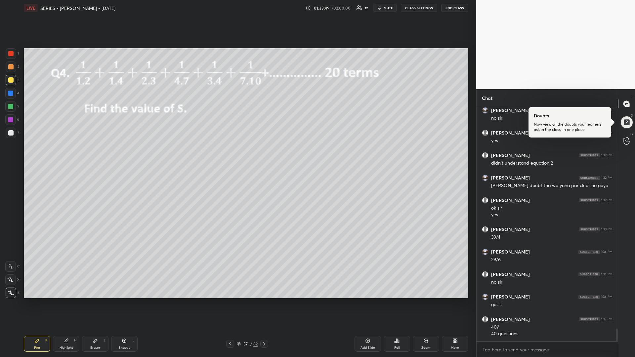
click at [265, 301] on icon at bounding box center [264, 343] width 5 height 5
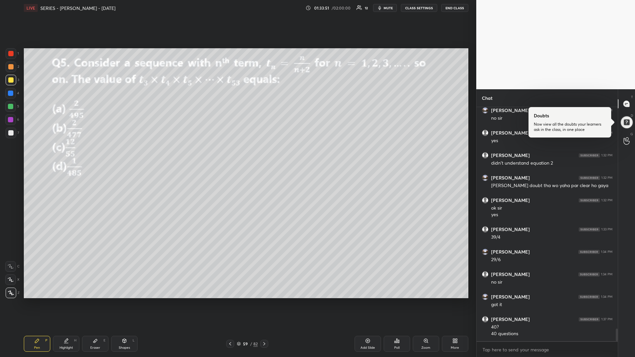
click at [265, 301] on icon at bounding box center [264, 343] width 5 height 5
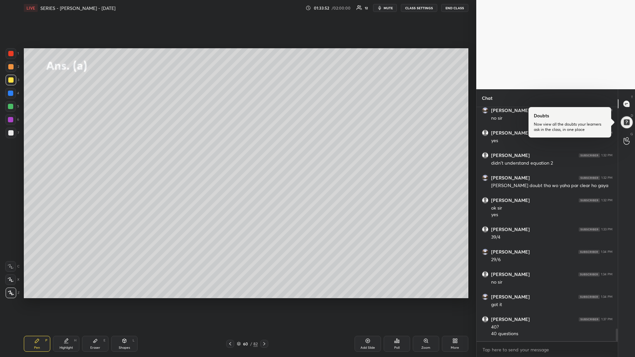
click at [265, 301] on icon at bounding box center [264, 343] width 5 height 5
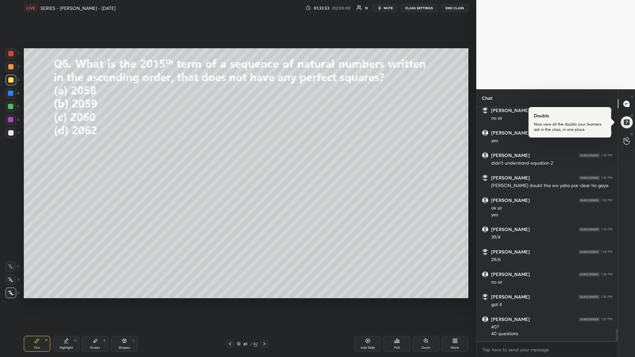
click at [265, 301] on icon at bounding box center [264, 343] width 5 height 5
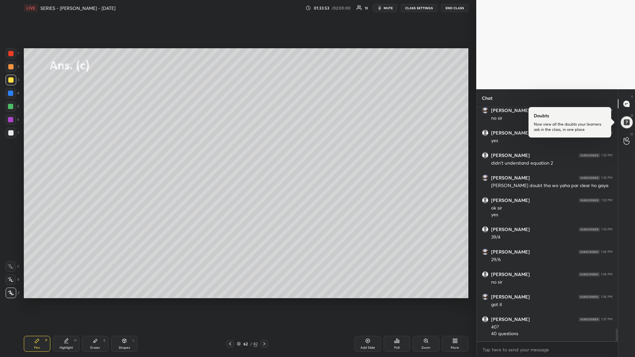
click at [265, 301] on icon at bounding box center [264, 343] width 5 height 5
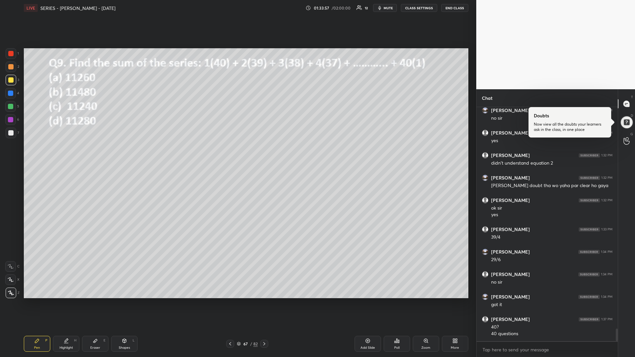
click at [265, 301] on icon at bounding box center [264, 343] width 5 height 5
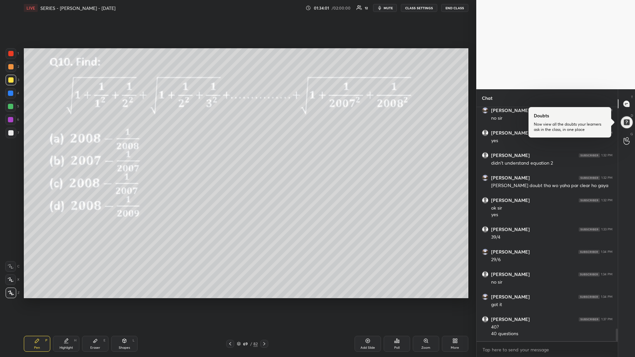
scroll to position [4120, 0]
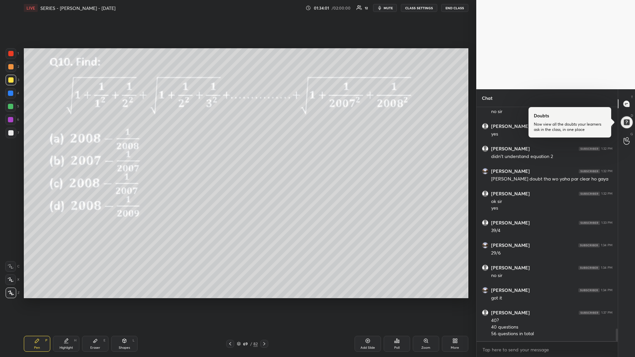
click at [265, 301] on icon at bounding box center [264, 343] width 5 height 5
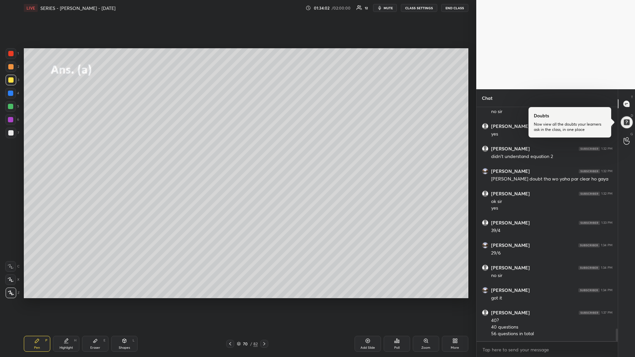
click at [265, 301] on icon at bounding box center [264, 343] width 5 height 5
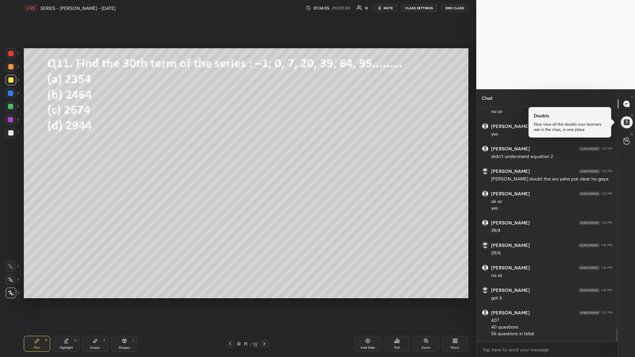
click at [265, 301] on icon at bounding box center [264, 343] width 5 height 5
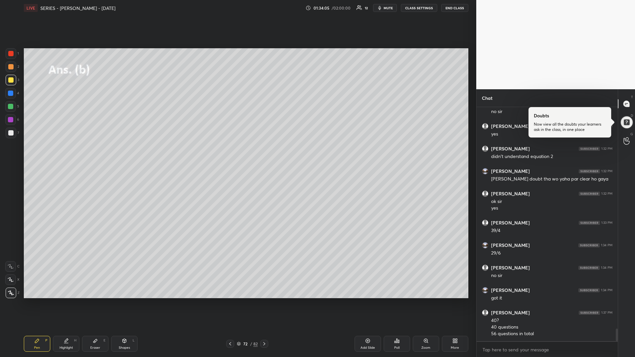
click at [265, 301] on icon at bounding box center [264, 343] width 5 height 5
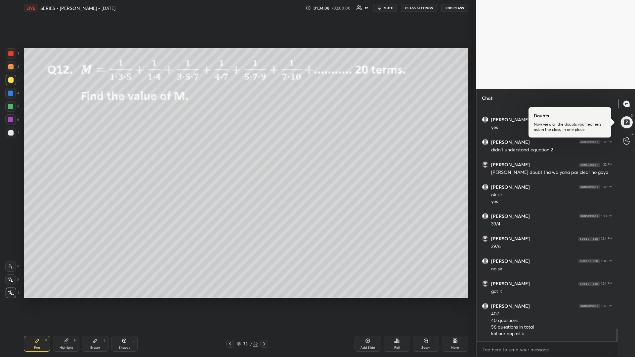
click at [265, 301] on icon at bounding box center [264, 343] width 5 height 5
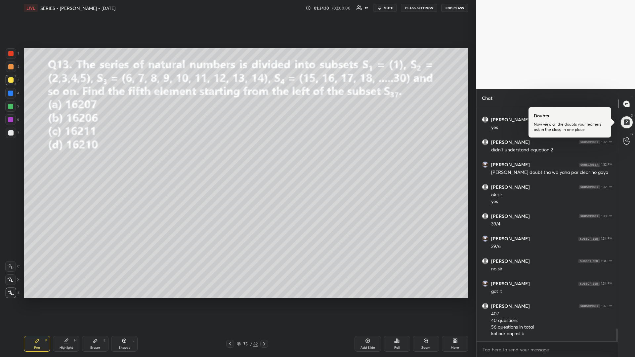
click at [265, 301] on icon at bounding box center [264, 343] width 5 height 5
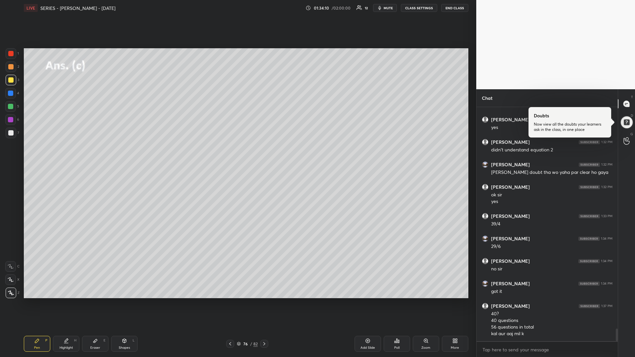
click at [265, 301] on icon at bounding box center [264, 343] width 5 height 5
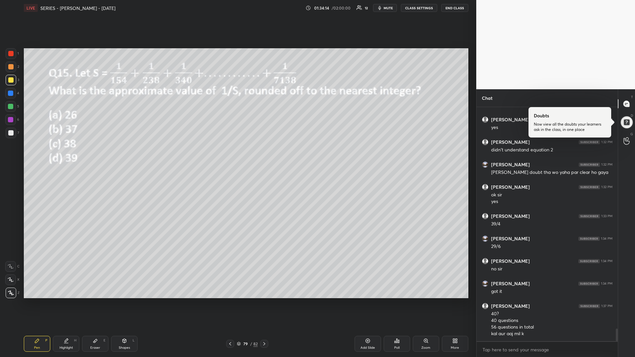
click at [265, 301] on icon at bounding box center [264, 343] width 5 height 5
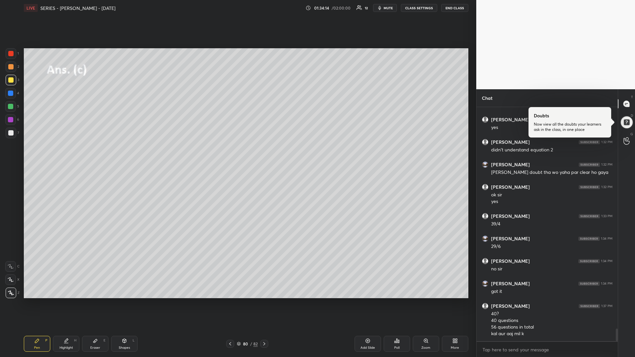
click at [265, 301] on icon at bounding box center [264, 343] width 5 height 5
drag, startPoint x: 13, startPoint y: 109, endPoint x: 6, endPoint y: 112, distance: 8.4
click at [13, 109] on div at bounding box center [10, 106] width 11 height 11
click at [11, 77] on div at bounding box center [10, 79] width 5 height 5
click at [626, 106] on icon at bounding box center [627, 104] width 6 height 6
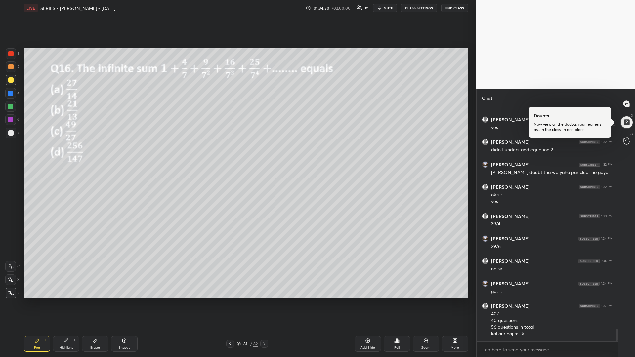
click at [625, 120] on div at bounding box center [627, 122] width 15 height 15
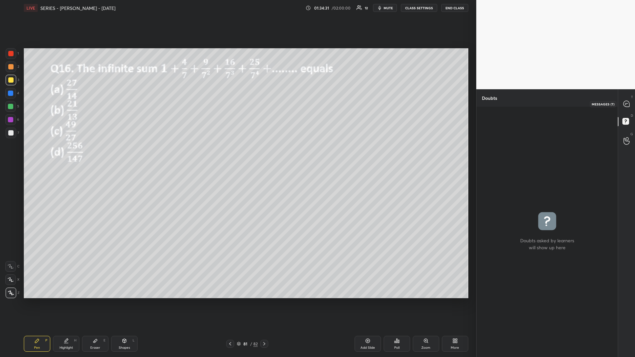
click at [628, 102] on icon at bounding box center [627, 104] width 6 height 6
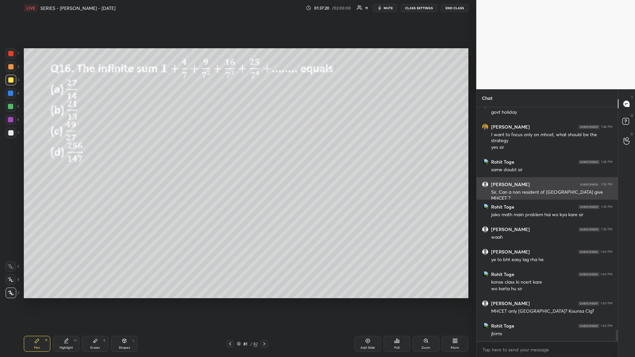
scroll to position [4573, 0]
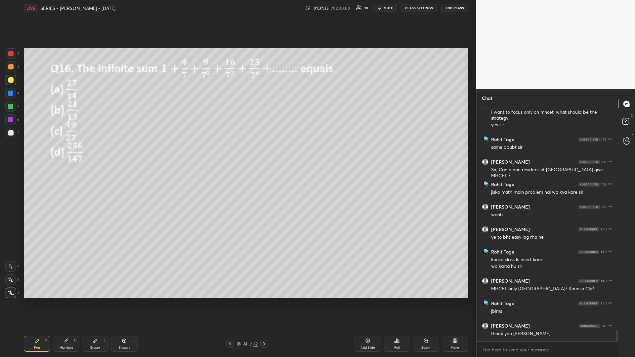
click at [263, 301] on icon at bounding box center [264, 343] width 5 height 5
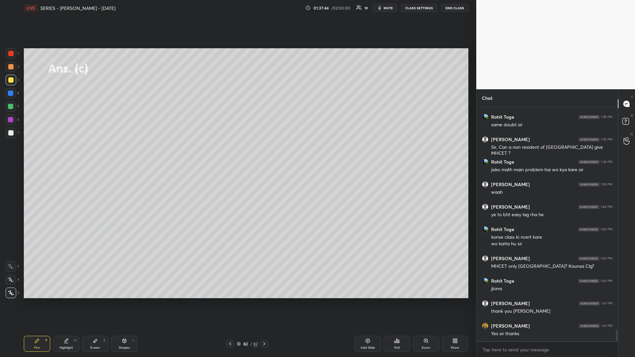
click at [450, 10] on button "END CLASS" at bounding box center [454, 8] width 27 height 8
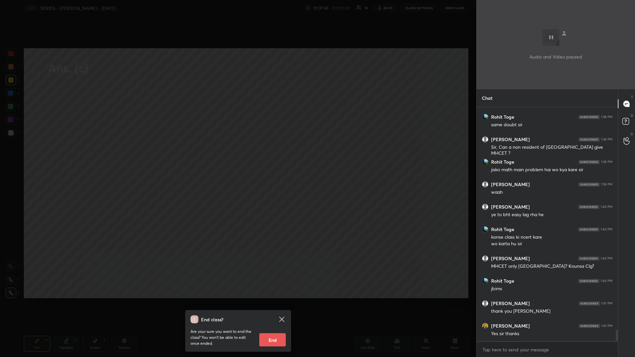
click at [272, 301] on button "End" at bounding box center [272, 339] width 26 height 13
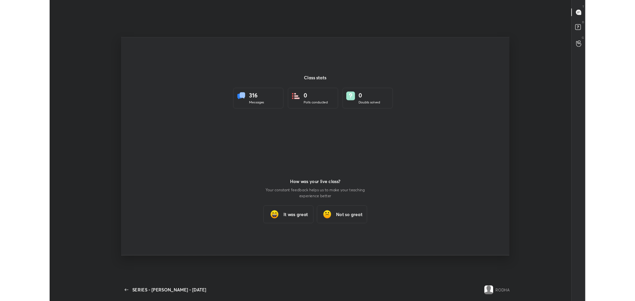
scroll to position [32821, 32450]
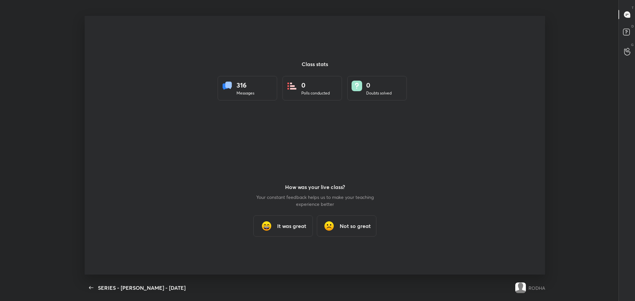
type textarea "x"
